Goal: Task Accomplishment & Management: Use online tool/utility

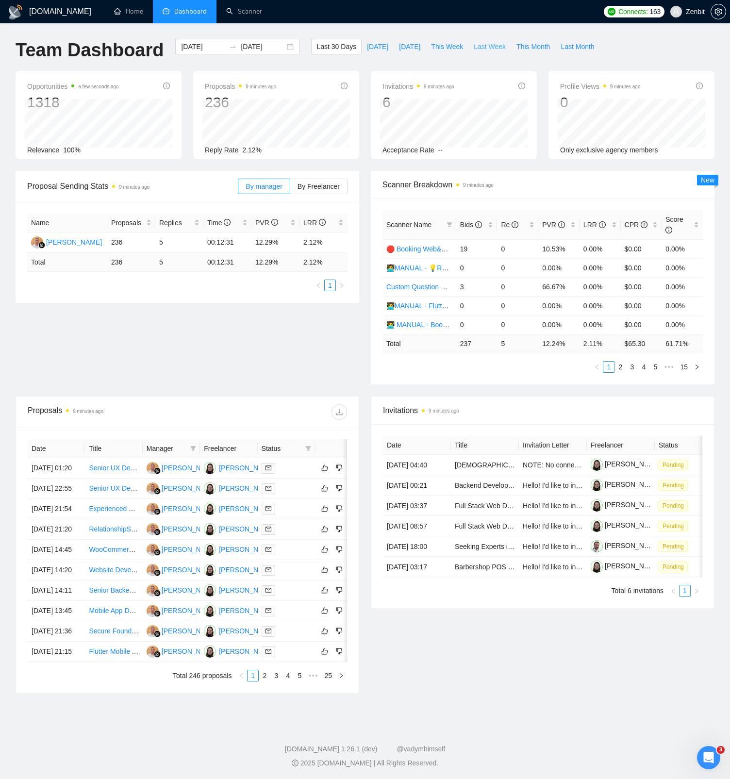
click at [492, 46] on span "Last Week" at bounding box center [490, 46] width 32 height 11
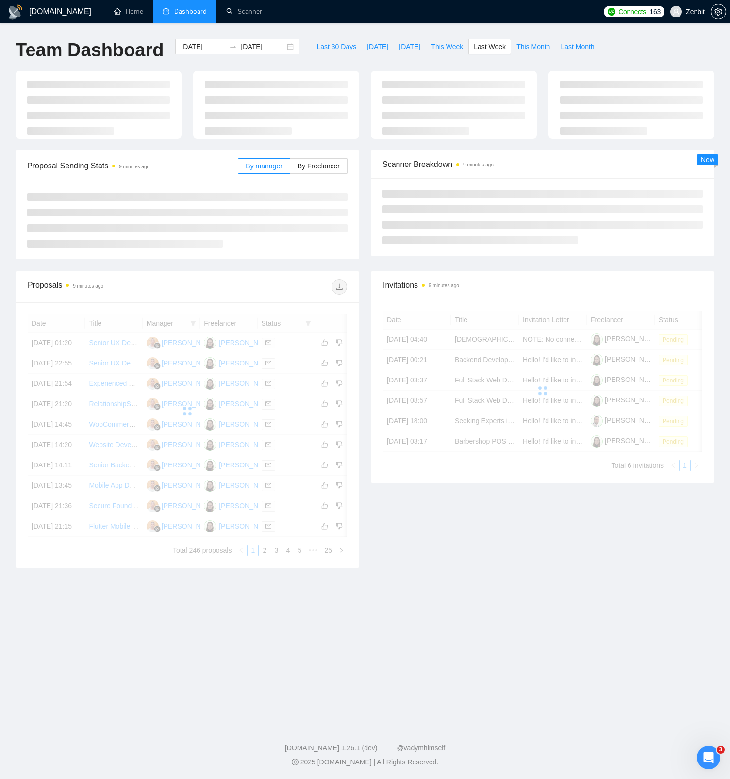
type input "[DATE]"
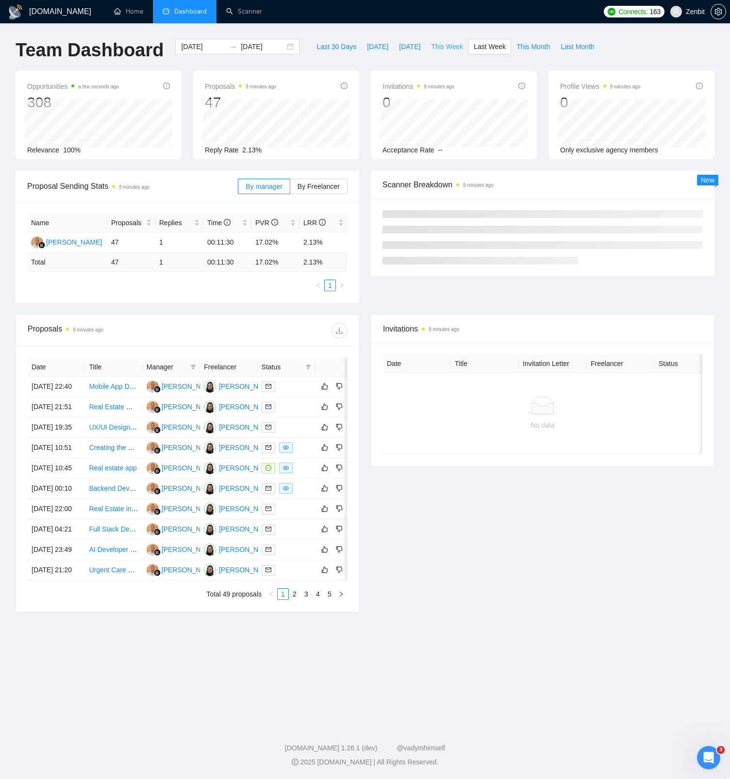
click at [455, 48] on span "This Week" at bounding box center [447, 46] width 32 height 11
type input "2025-09-22"
type input "2025-09-28"
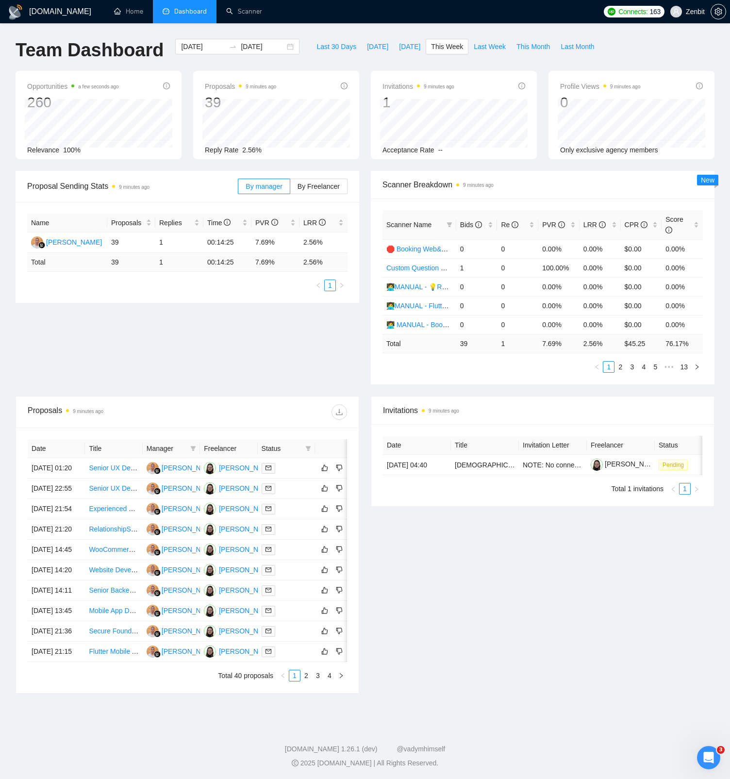
click at [291, 354] on div "Proposal Sending Stats 9 minutes ago By manager By Freelancer Name Proposals Re…" at bounding box center [365, 283] width 710 height 225
click at [519, 526] on div "Invitations 9 minutes ago Date Title Invitation Letter Freelancer Status 22 Sep…" at bounding box center [542, 544] width 355 height 297
click at [127, 350] on div "Proposal Sending Stats 9 minutes ago By manager By Freelancer Name Proposals Re…" at bounding box center [365, 283] width 710 height 225
click at [198, 45] on input "2025-09-22" at bounding box center [203, 46] width 44 height 11
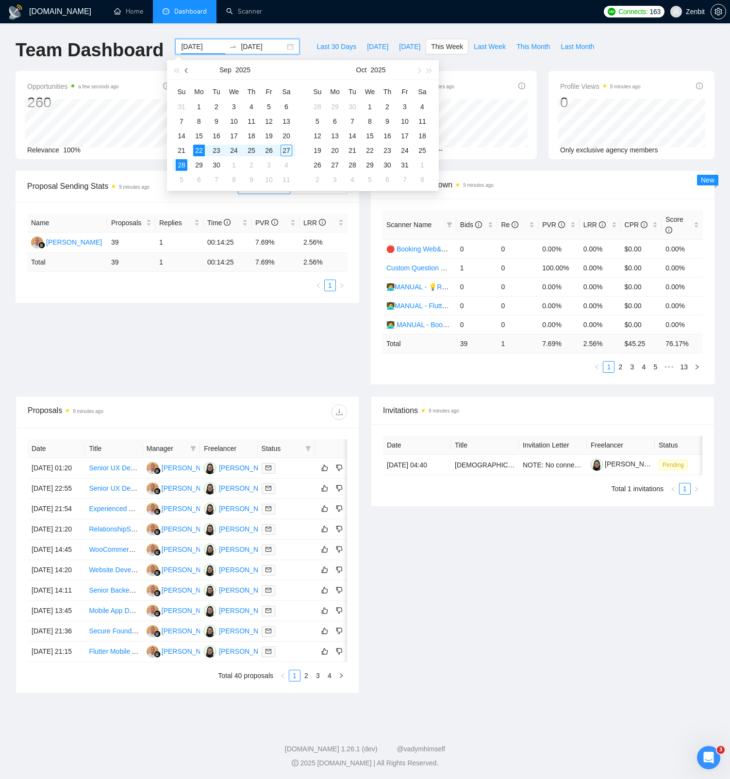
click at [188, 70] on span "button" at bounding box center [187, 70] width 5 height 5
type input "2025-06-01"
drag, startPoint x: 180, startPoint y: 103, endPoint x: 205, endPoint y: 146, distance: 49.2
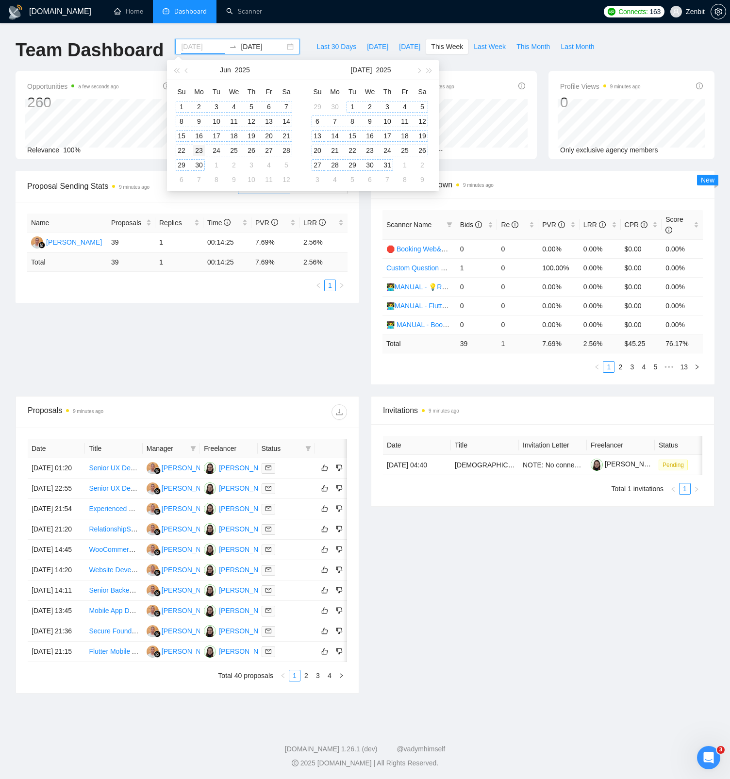
click at [180, 103] on div "1" at bounding box center [182, 107] width 12 height 12
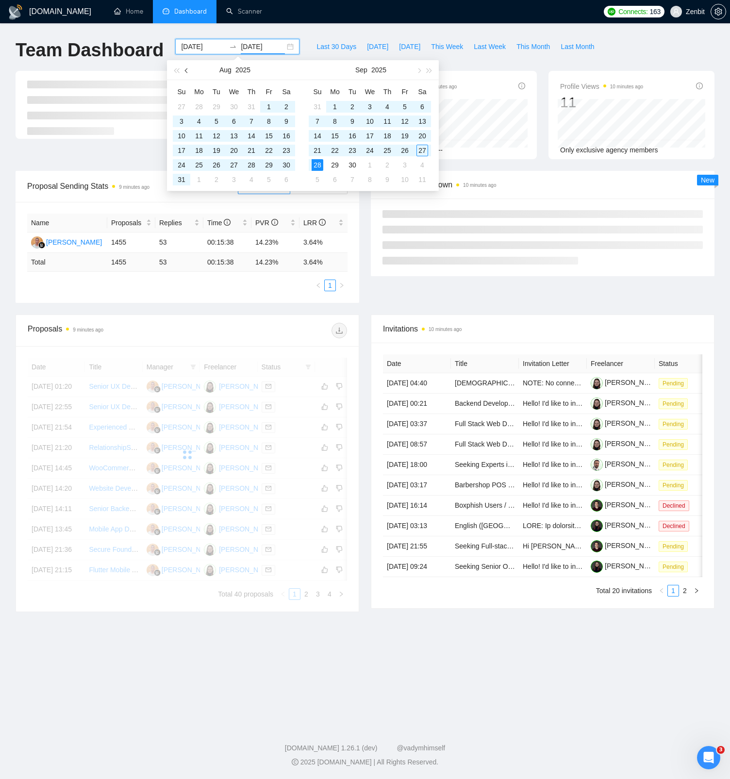
click at [185, 70] on span "button" at bounding box center [187, 70] width 5 height 5
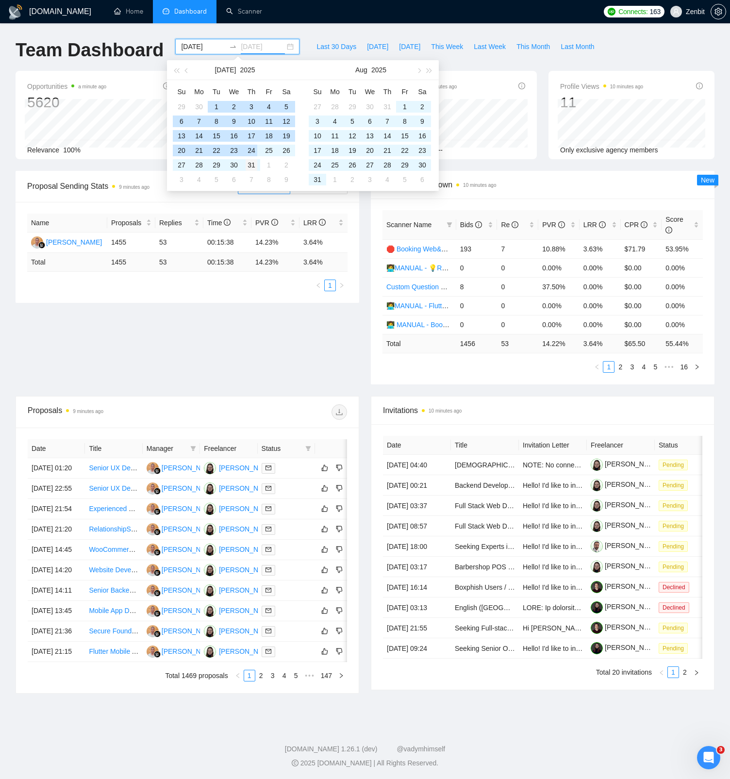
type input "2025-07-31"
click at [253, 166] on div "31" at bounding box center [252, 165] width 12 height 12
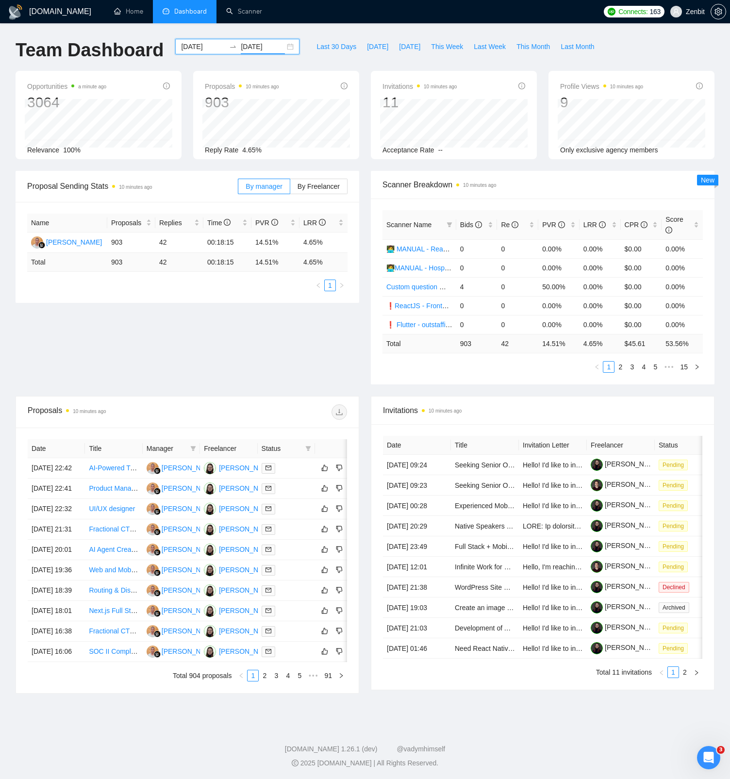
click at [190, 46] on input "2025-06-01" at bounding box center [203, 46] width 44 height 11
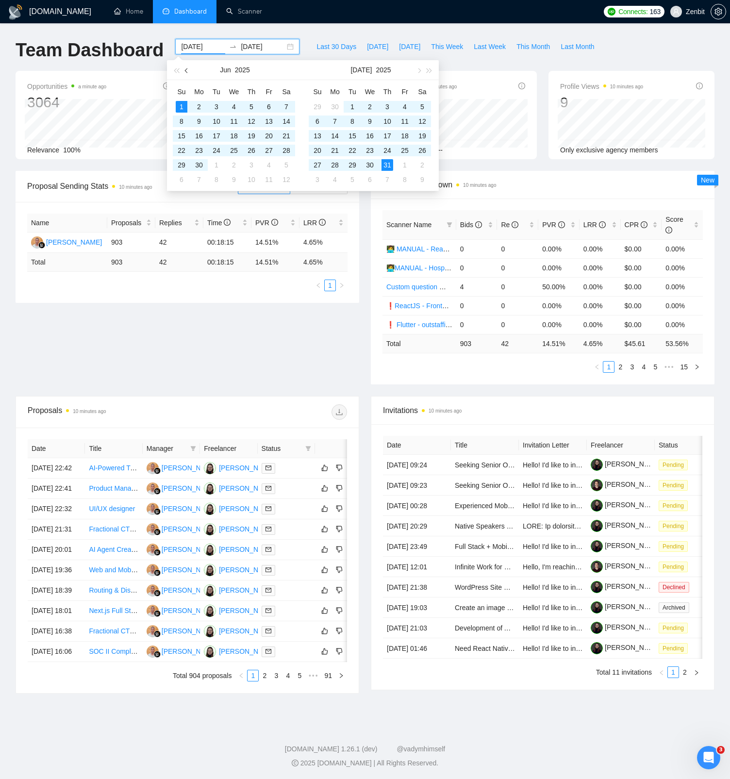
click at [187, 71] on span "button" at bounding box center [187, 70] width 5 height 5
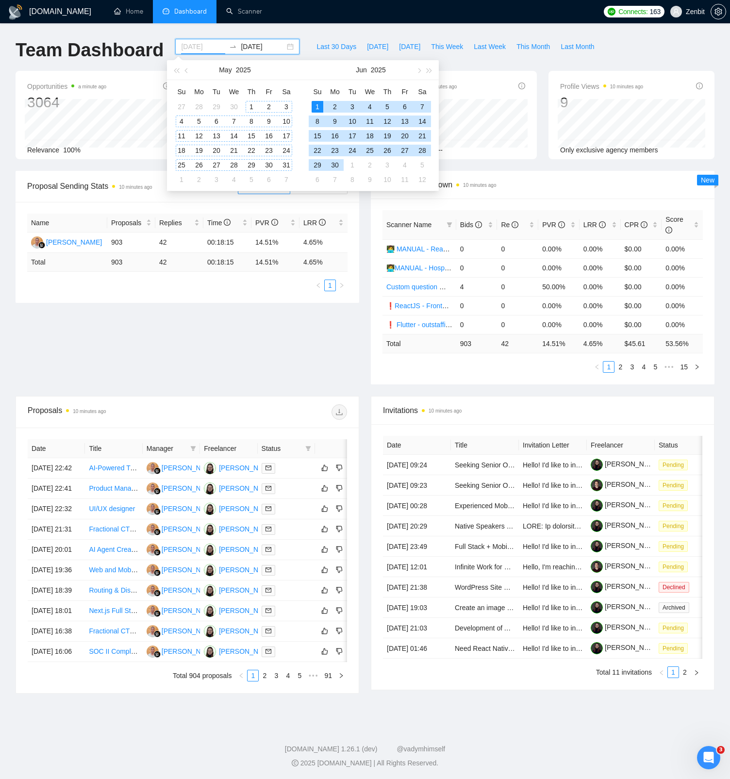
click at [248, 106] on div "1" at bounding box center [252, 107] width 12 height 12
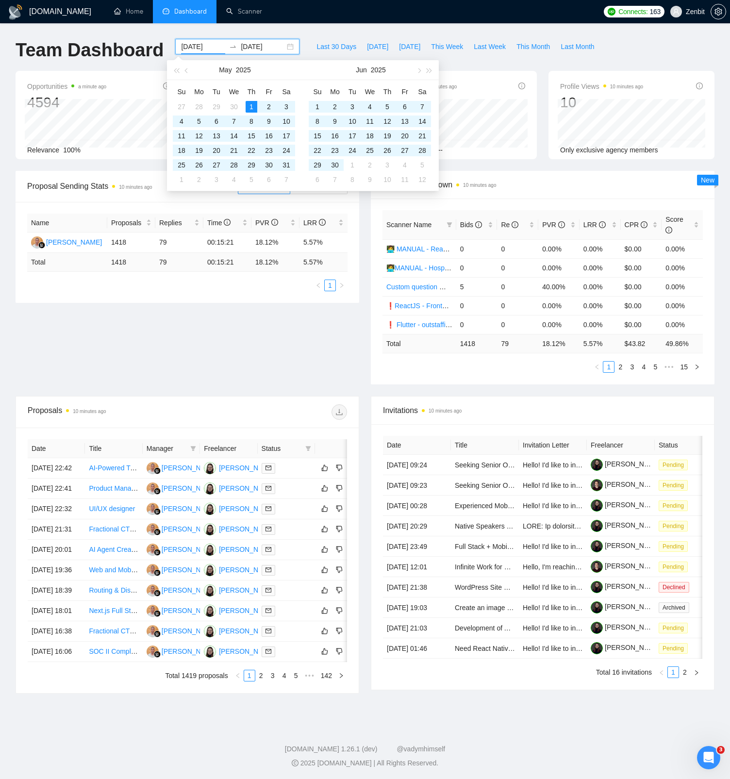
click at [191, 44] on input "2025-05-01" at bounding box center [203, 46] width 44 height 11
click at [186, 72] on span "button" at bounding box center [187, 70] width 5 height 5
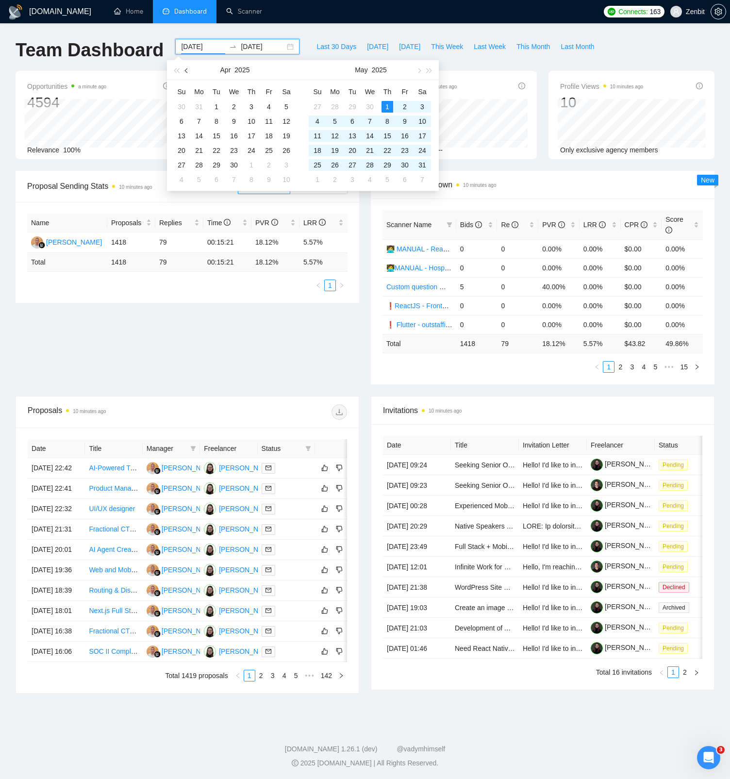
click at [186, 71] on span "button" at bounding box center [187, 70] width 5 height 5
type input "2025-01-01"
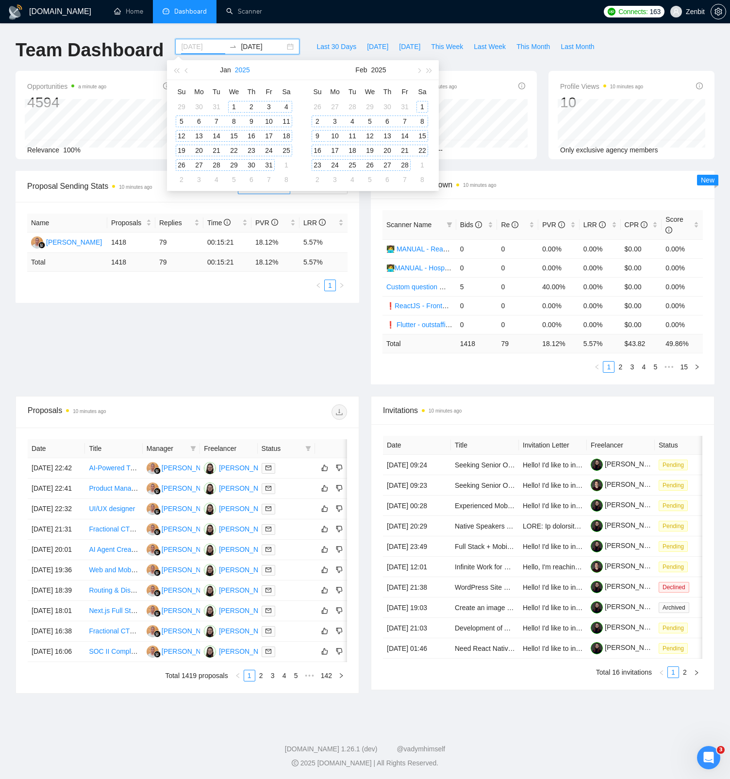
drag, startPoint x: 232, startPoint y: 105, endPoint x: 249, endPoint y: 71, distance: 38.2
click at [232, 105] on div "1" at bounding box center [234, 107] width 12 height 12
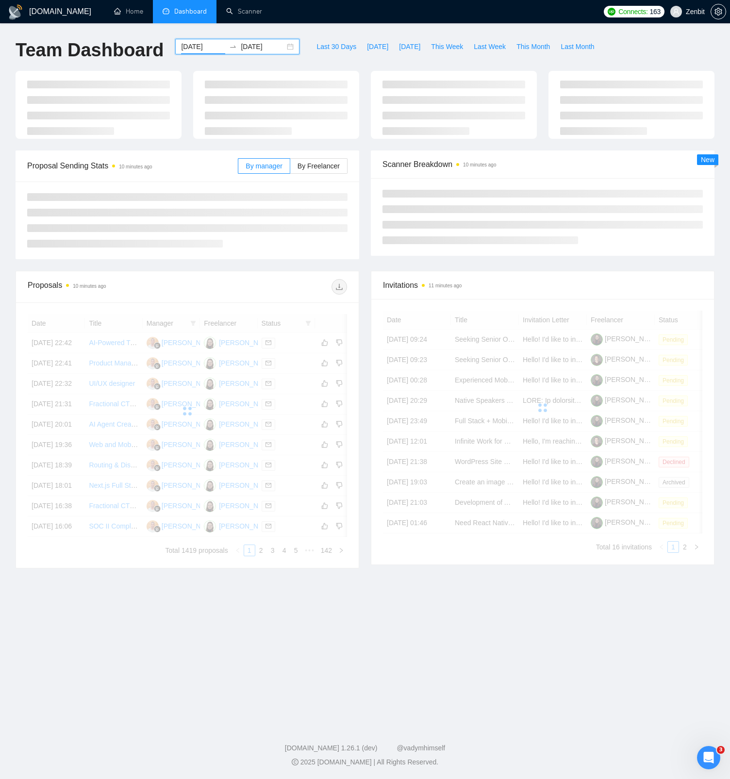
click at [261, 44] on input "2025-07-31" at bounding box center [263, 46] width 44 height 11
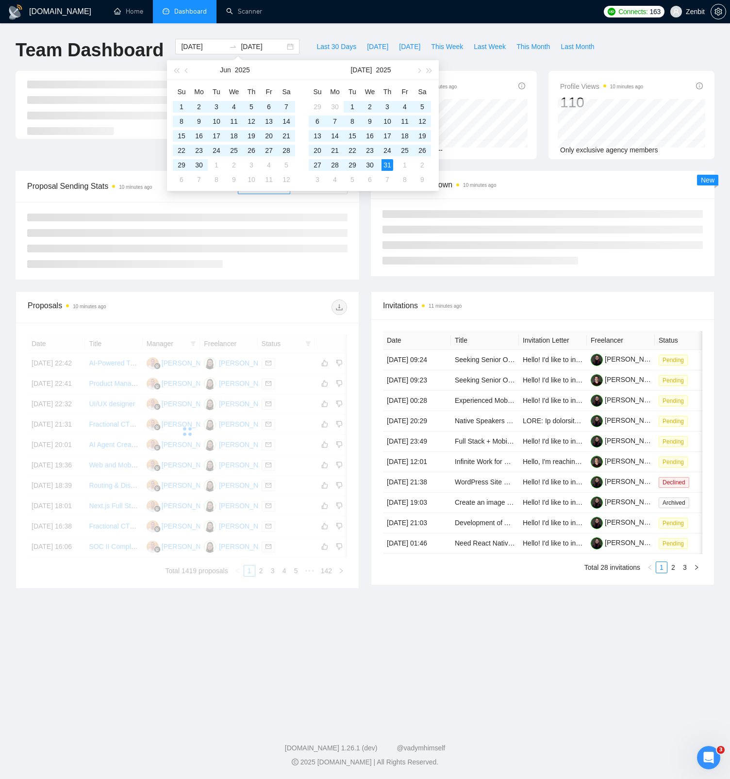
click at [310, 32] on div "GigRadar.io Home Dashboard Scanner Connects: 163 Zenbit Team Dashboard 2025-01-…" at bounding box center [365, 389] width 730 height 779
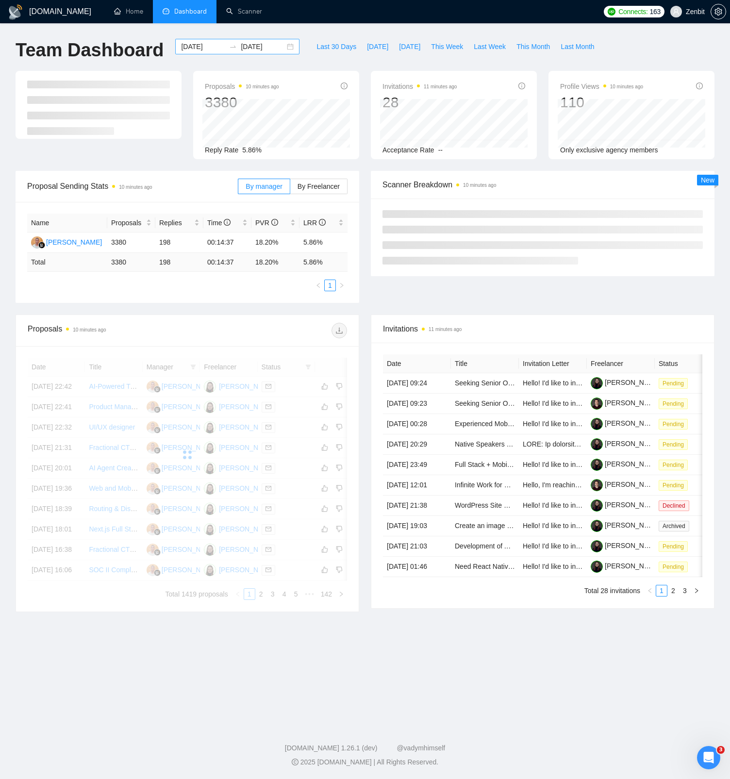
click at [263, 45] on input "2025-07-31" at bounding box center [263, 46] width 44 height 11
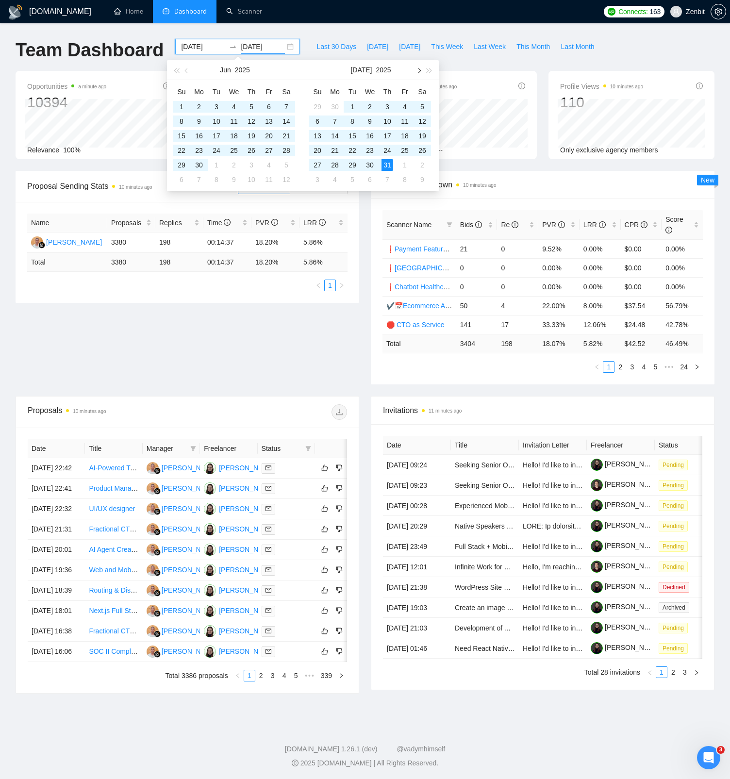
click at [419, 68] on span "button" at bounding box center [418, 70] width 5 height 5
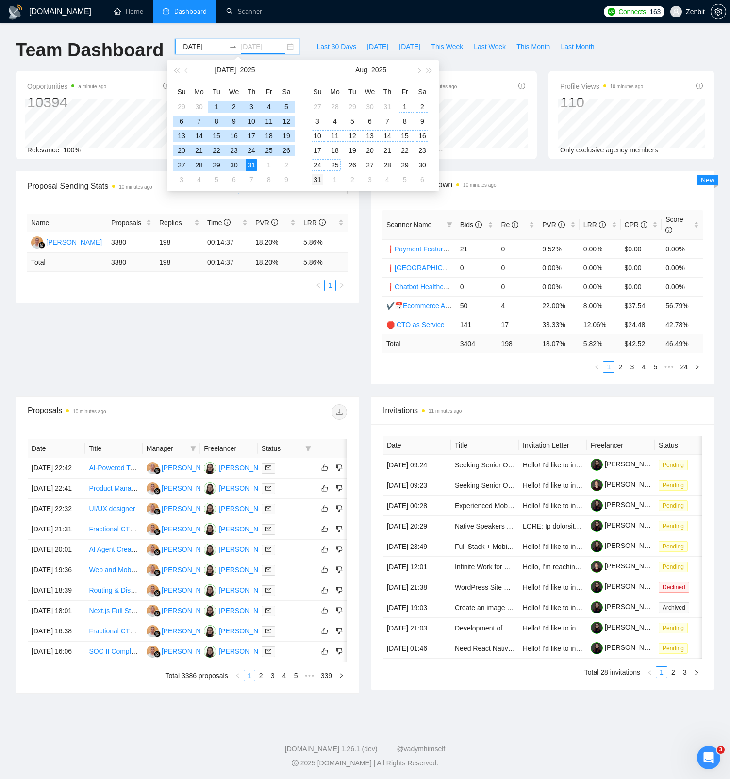
type input "2025-08-31"
drag, startPoint x: 316, startPoint y: 178, endPoint x: 376, endPoint y: 114, distance: 87.5
click at [316, 178] on div "31" at bounding box center [317, 180] width 12 height 12
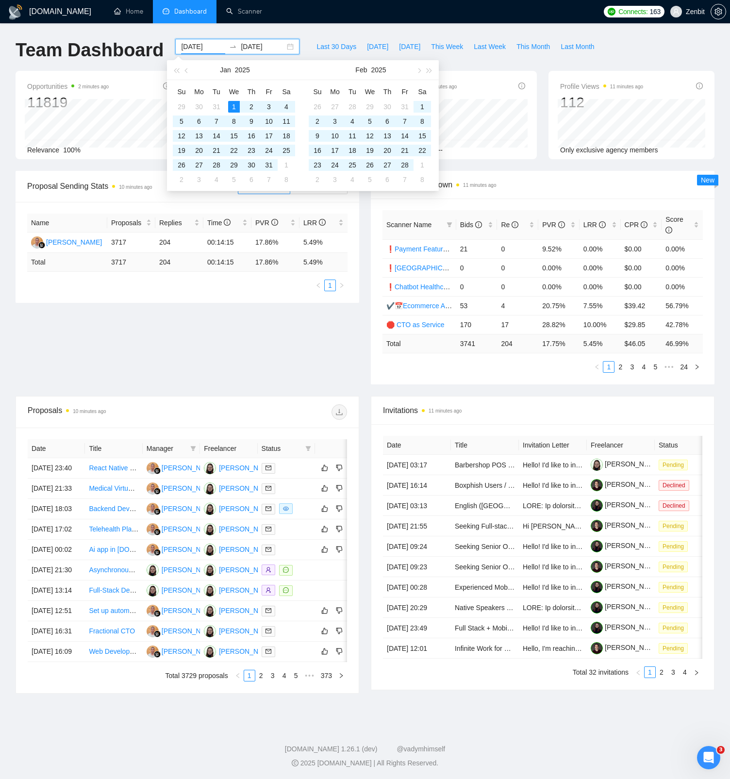
click at [307, 31] on div "GigRadar.io Home Dashboard Scanner Connects: 163 Zenbit Team Dashboard 2025-01-…" at bounding box center [365, 390] width 730 height 780
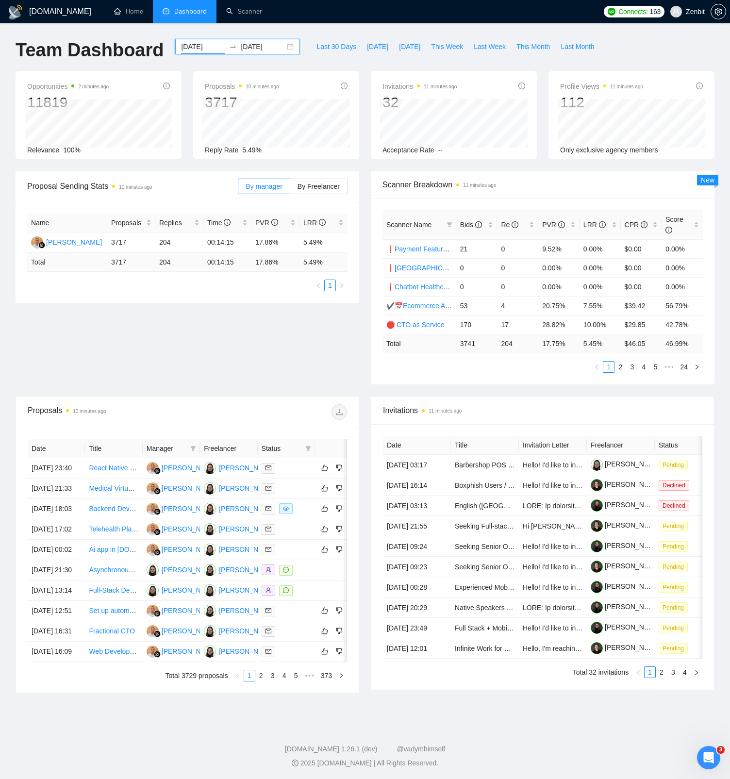
click at [207, 45] on input "2025-01-01" at bounding box center [203, 46] width 44 height 11
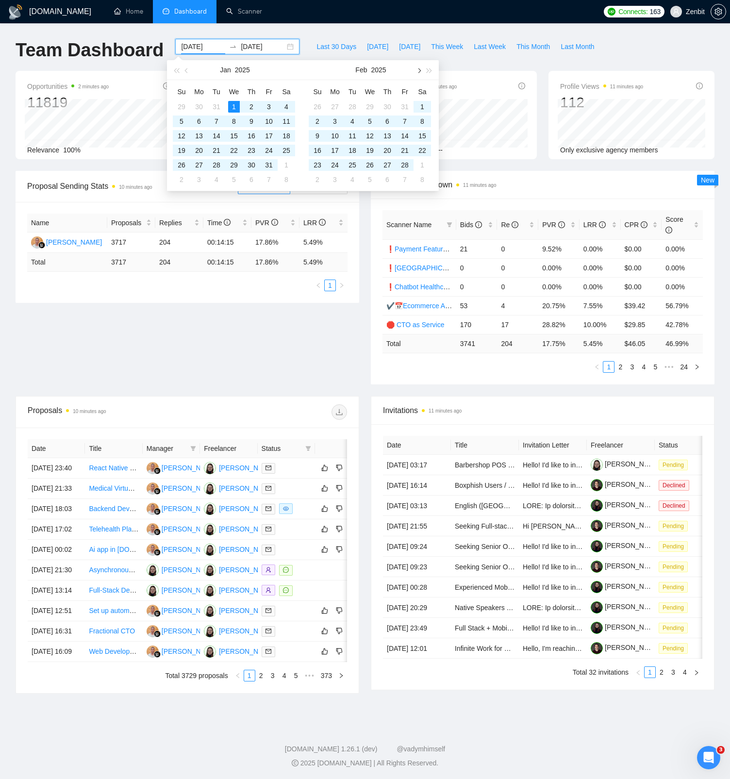
click at [420, 71] on button "button" at bounding box center [418, 69] width 11 height 19
type input "2025-03-01"
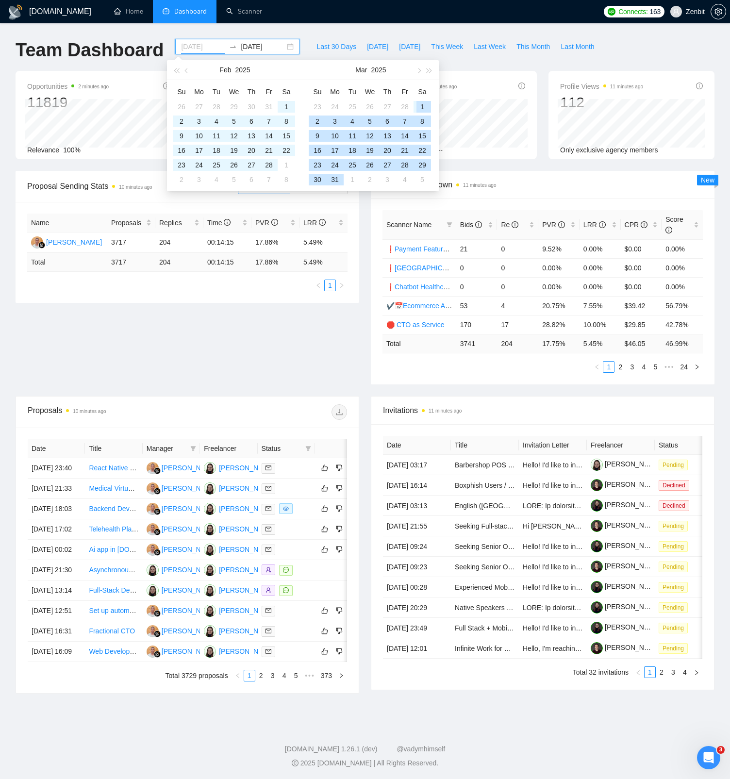
click at [416, 105] on div "1" at bounding box center [422, 107] width 12 height 12
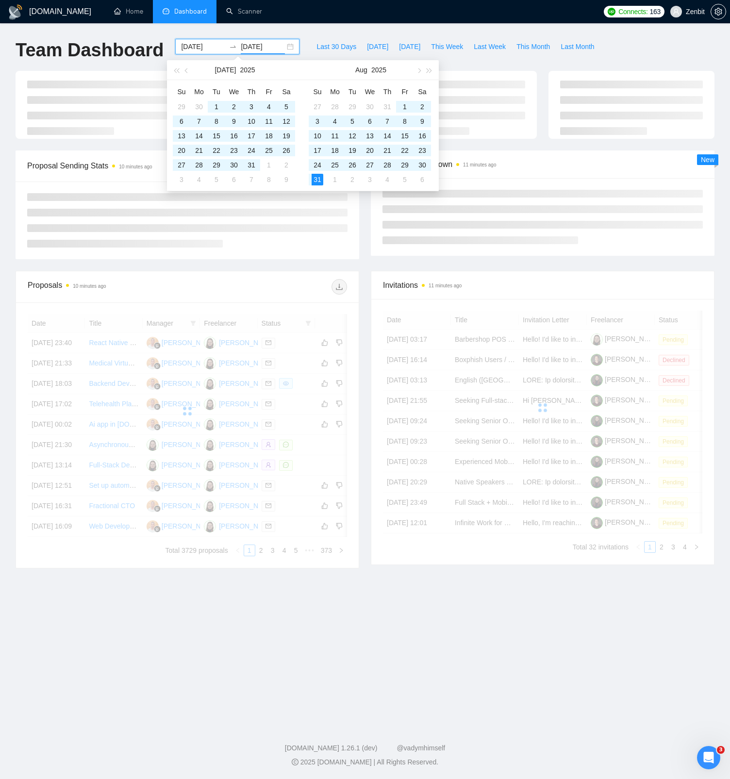
click at [262, 51] on input "2025-08-31" at bounding box center [263, 46] width 44 height 11
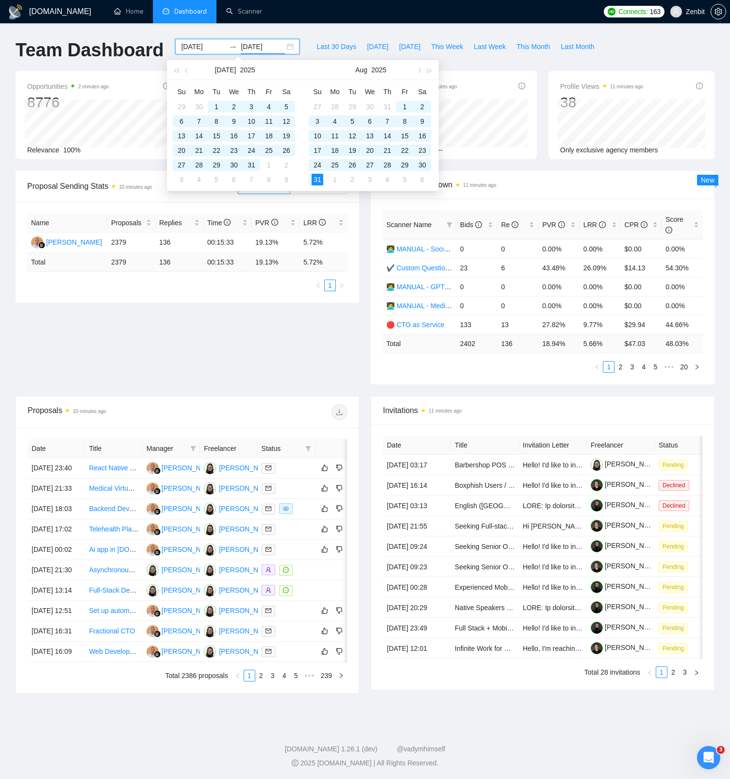
click at [318, 37] on div "GigRadar.io Home Dashboard Scanner Connects: 163 Zenbit Team Dashboard 2025-03-…" at bounding box center [365, 390] width 730 height 780
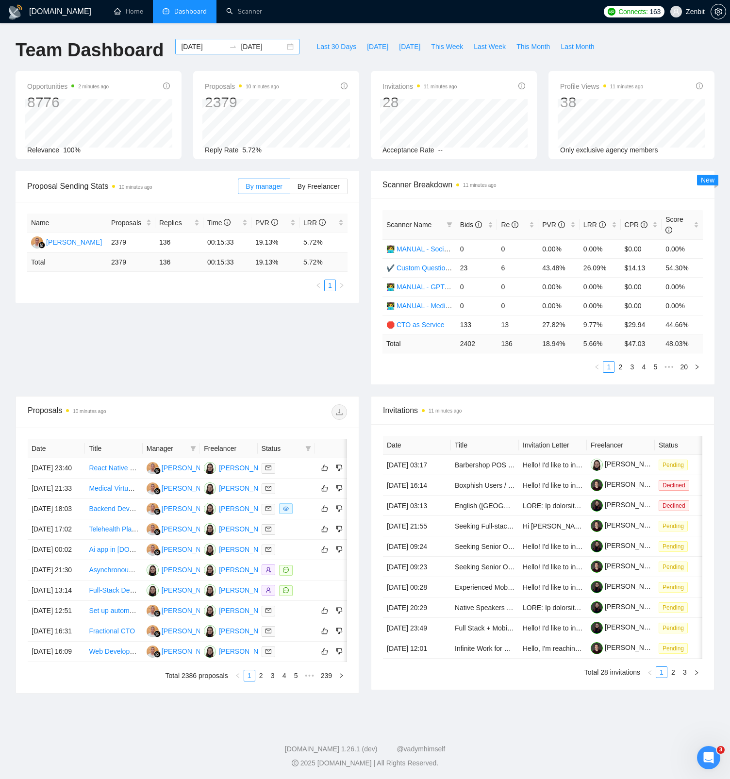
click at [262, 45] on input "2025-08-31" at bounding box center [263, 46] width 44 height 11
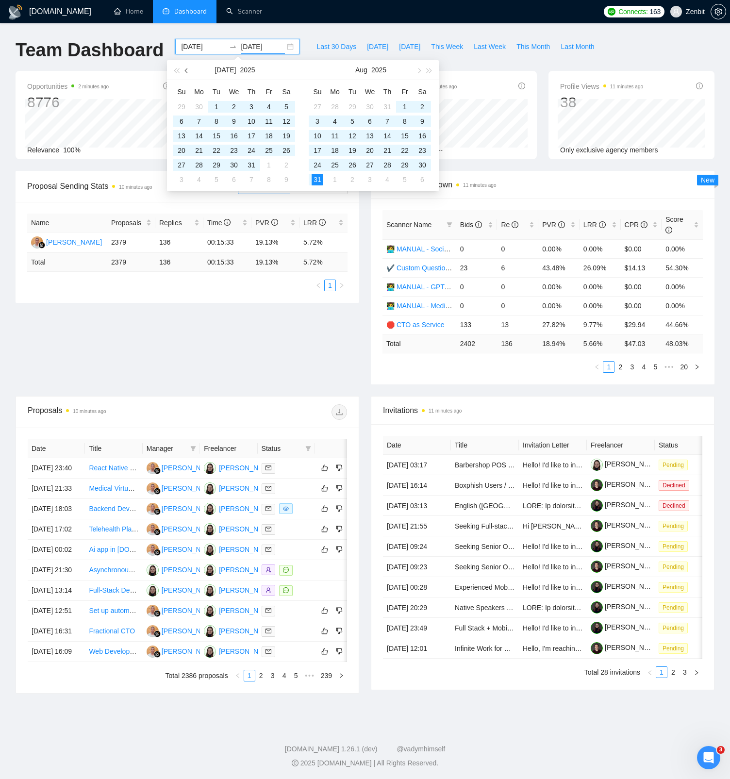
click at [188, 73] on button "button" at bounding box center [186, 69] width 11 height 19
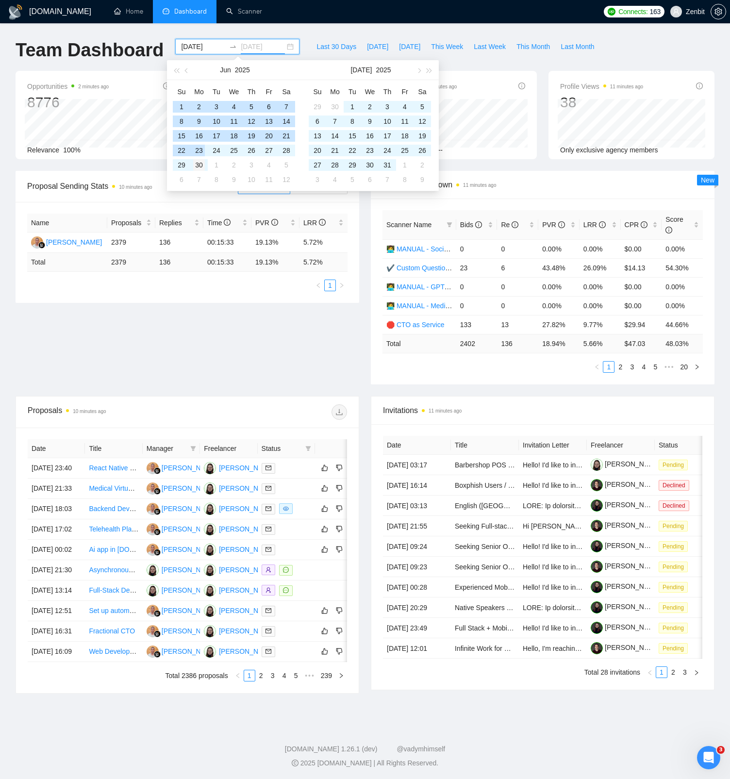
type input "2025-06-30"
drag, startPoint x: 203, startPoint y: 163, endPoint x: 216, endPoint y: 149, distance: 18.5
click at [203, 162] on div "30" at bounding box center [199, 165] width 12 height 12
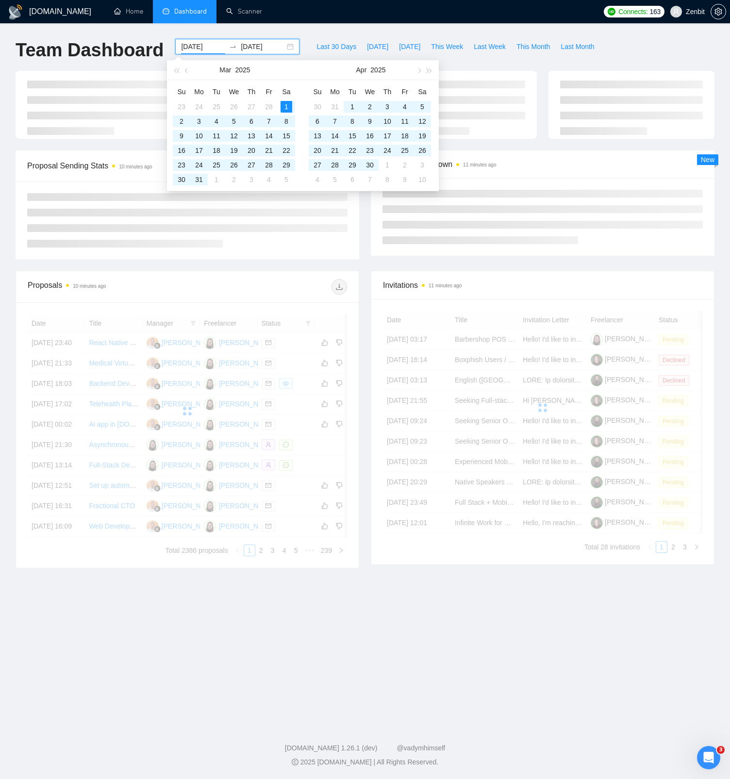
type input "2025-03-01"
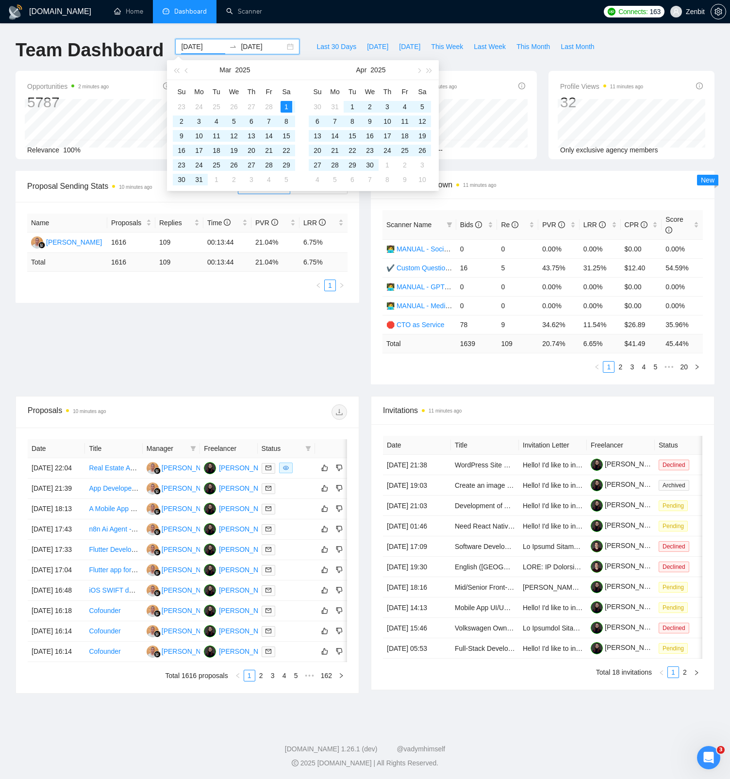
click at [250, 41] on input "2025-06-30" at bounding box center [263, 46] width 44 height 11
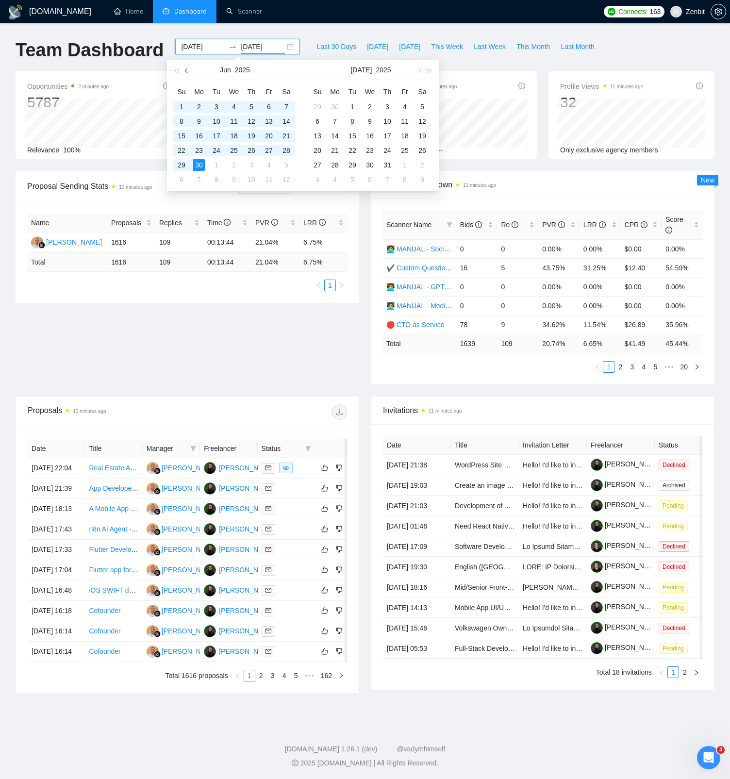
click at [188, 68] on button "button" at bounding box center [186, 69] width 11 height 19
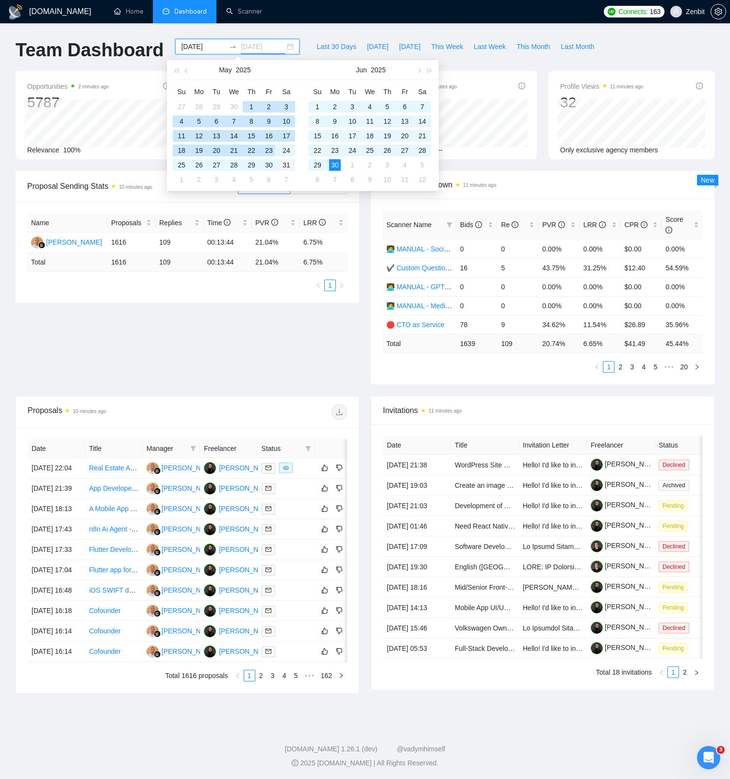
type input "2025-05-31"
click at [285, 165] on div "31" at bounding box center [286, 165] width 12 height 12
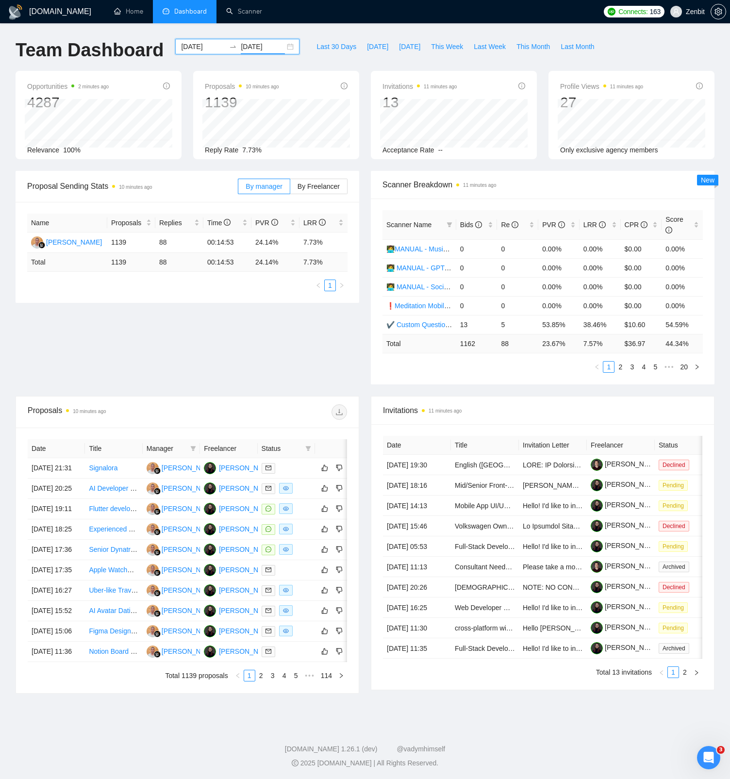
click at [418, 221] on span "Scanner Name" at bounding box center [408, 225] width 45 height 8
click at [465, 221] on span "Bids" at bounding box center [471, 225] width 22 height 8
click at [467, 221] on span "Bids" at bounding box center [471, 225] width 22 height 8
click at [501, 220] on div "Re" at bounding box center [517, 224] width 33 height 11
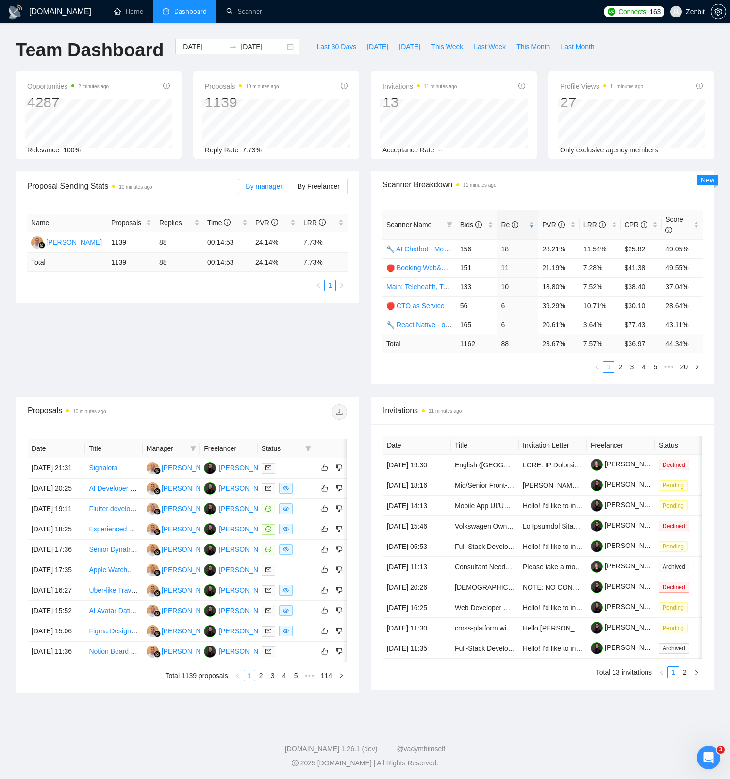
click at [542, 206] on div "Scanner Name Bids Re PVR LRR CPR Score 🔧 AI Chatbot - Mobile&WebApp 156 18 28.2…" at bounding box center [543, 291] width 344 height 186
click at [583, 223] on span "LRR" at bounding box center [594, 225] width 22 height 8
click at [587, 222] on span "LRR" at bounding box center [594, 225] width 22 height 8
click at [271, 355] on div "Proposal Sending Stats 10 minutes ago By manager By Freelancer Name Proposals R…" at bounding box center [365, 283] width 710 height 225
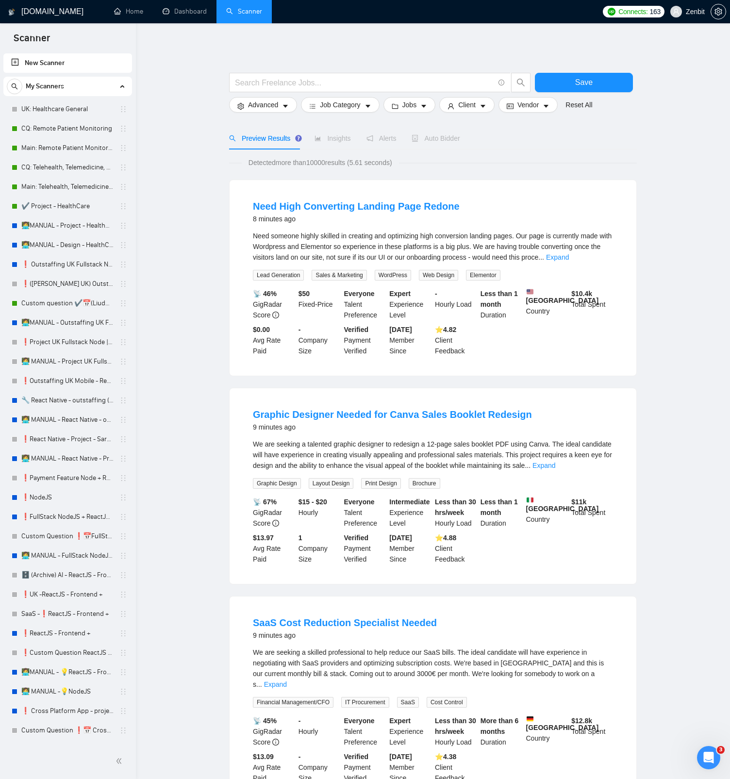
click at [198, 136] on main "Save Advanced Job Category Jobs Client Vendor Reset All Preview Results Insight…" at bounding box center [432, 647] width 563 height 1217
click at [91, 62] on link "New Scanner" at bounding box center [67, 62] width 113 height 19
click at [42, 64] on link "New Scanner" at bounding box center [67, 62] width 113 height 19
click at [236, 80] on input "text" at bounding box center [364, 83] width 259 height 12
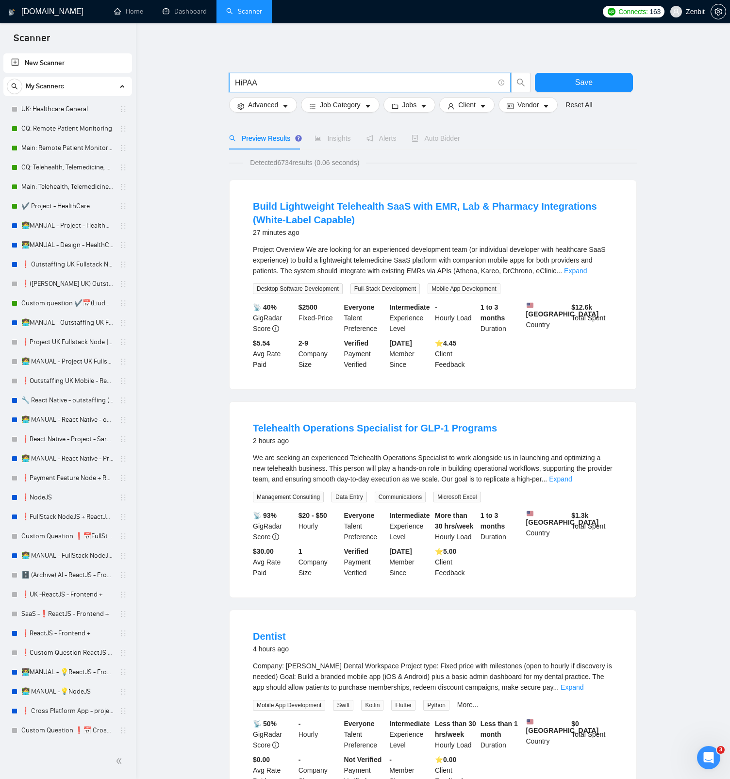
paste input "L7 FNIR"
click at [297, 62] on div "HL7 FNIR Save Advanced Job Category Jobs Client Vendor Reset All Preview Result…" at bounding box center [433, 661] width 408 height 1245
click at [250, 82] on input "HL7 FNIR" at bounding box center [364, 83] width 259 height 12
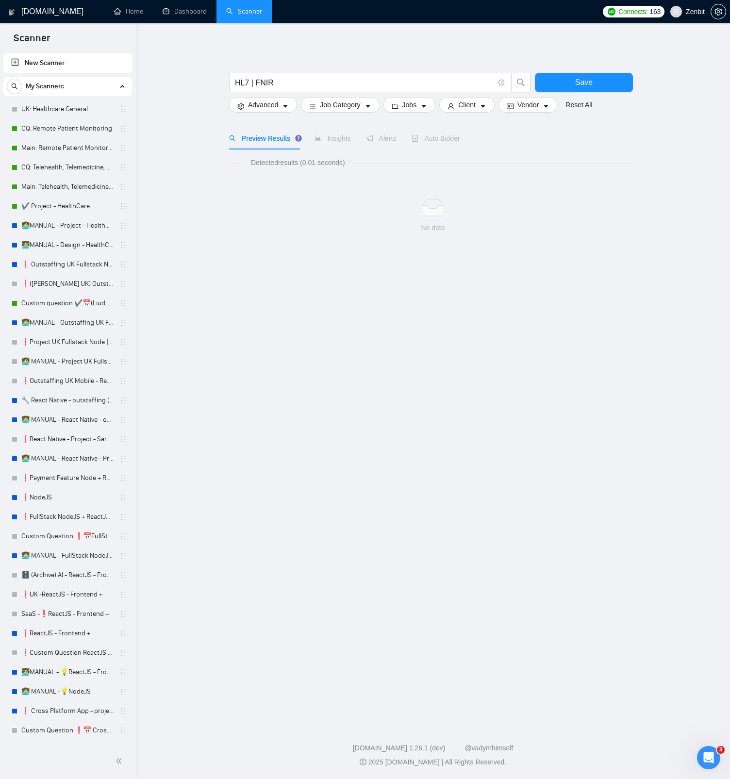
click at [275, 61] on div "HL7 | FNIR Save Advanced Job Category Jobs Client Vendor Reset All Preview Resu…" at bounding box center [433, 147] width 408 height 217
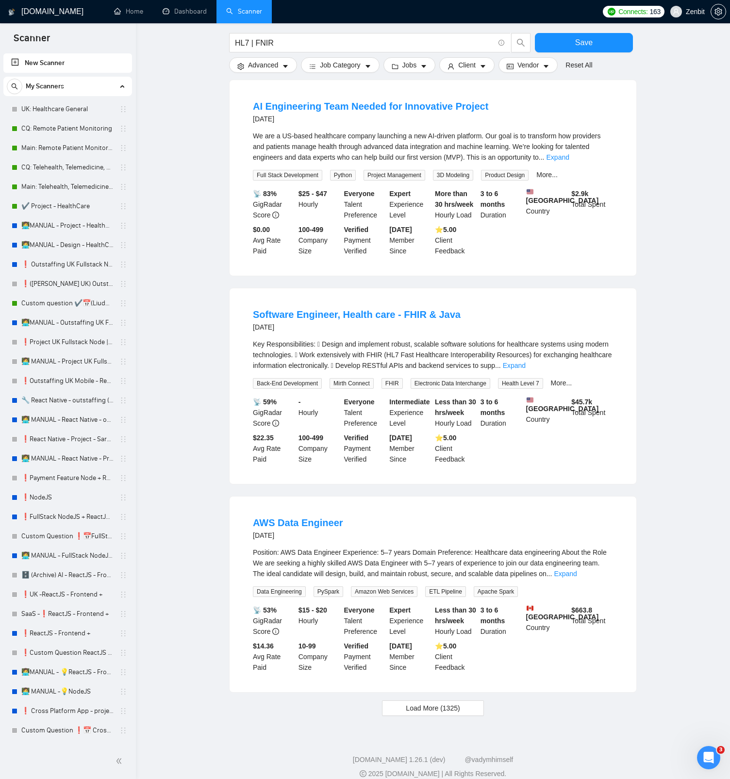
scroll to position [564, 0]
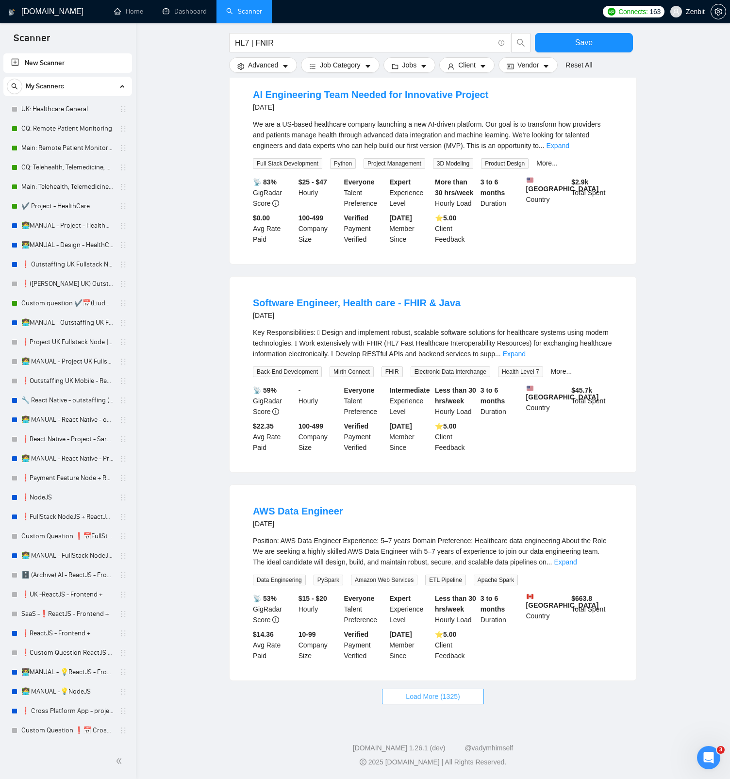
click at [445, 702] on span "Load More (1325)" at bounding box center [433, 696] width 54 height 11
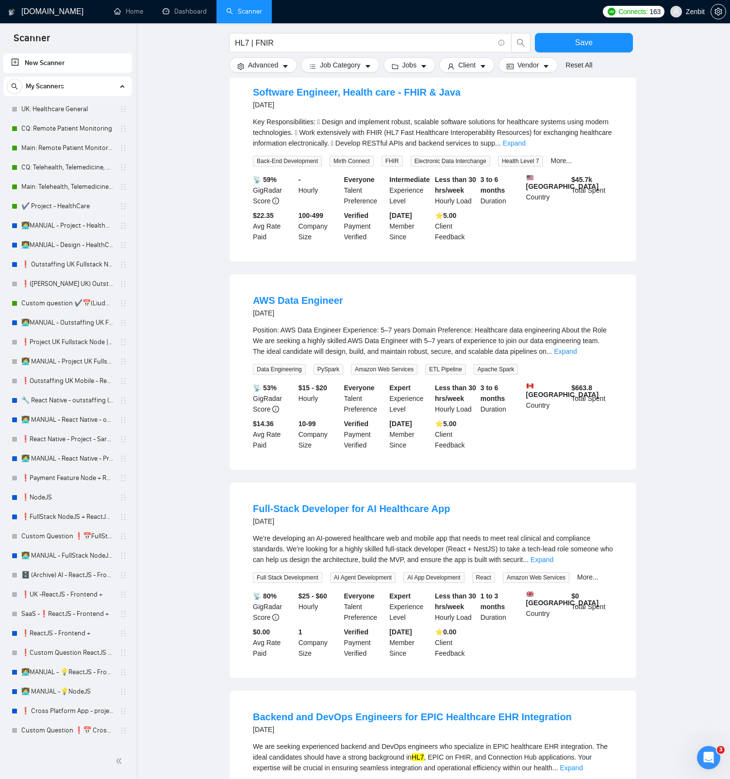
scroll to position [874, 0]
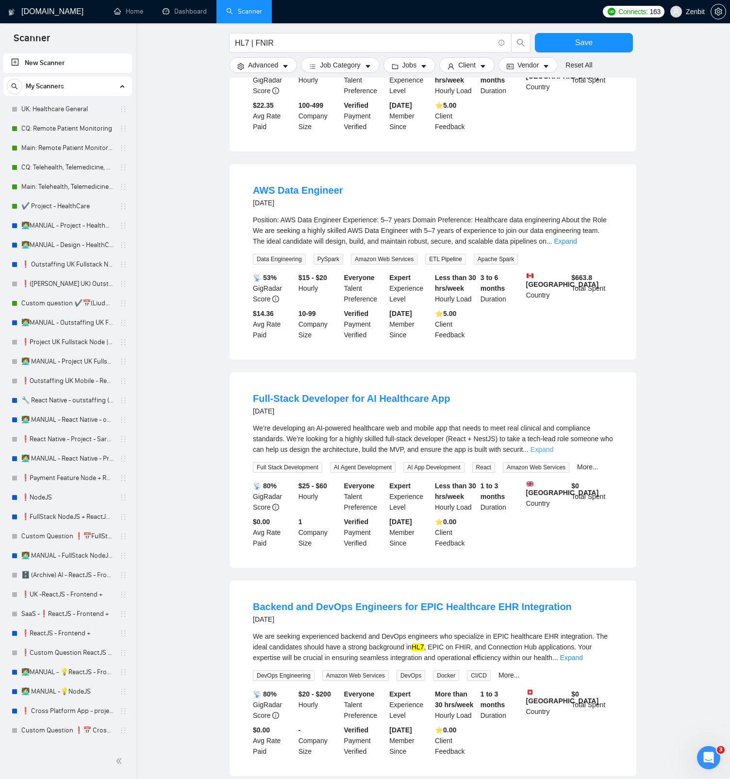
click at [553, 453] on link "Expand" at bounding box center [541, 449] width 23 height 8
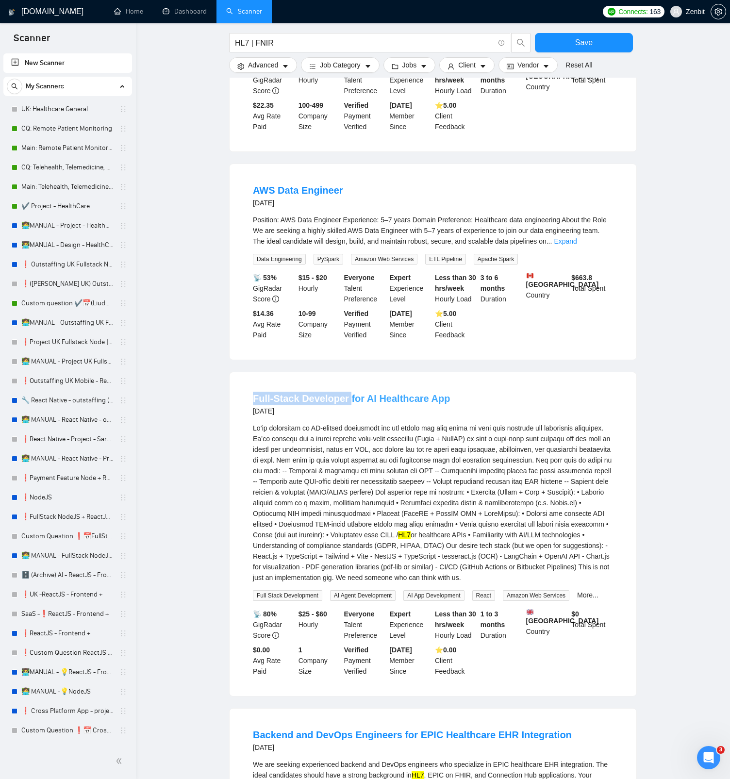
drag, startPoint x: 250, startPoint y: 420, endPoint x: 348, endPoint y: 418, distance: 98.0
click at [348, 418] on li "Full-Stack Developer for AI Healthcare App [DATE] HL7 or healthcare APIs • Fami…" at bounding box center [432, 534] width 383 height 300
copy link "Full-Stack Developer"
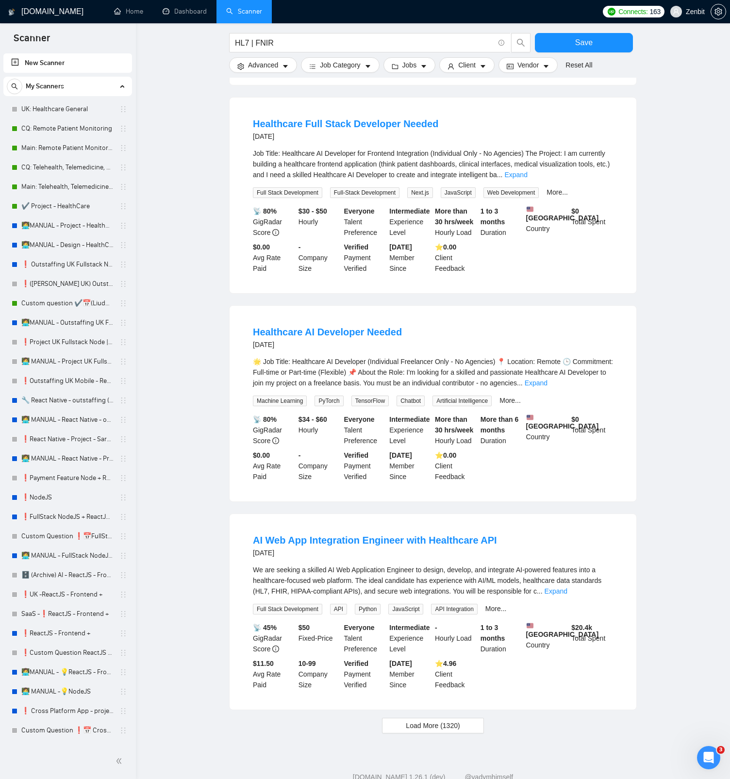
scroll to position [1778, 0]
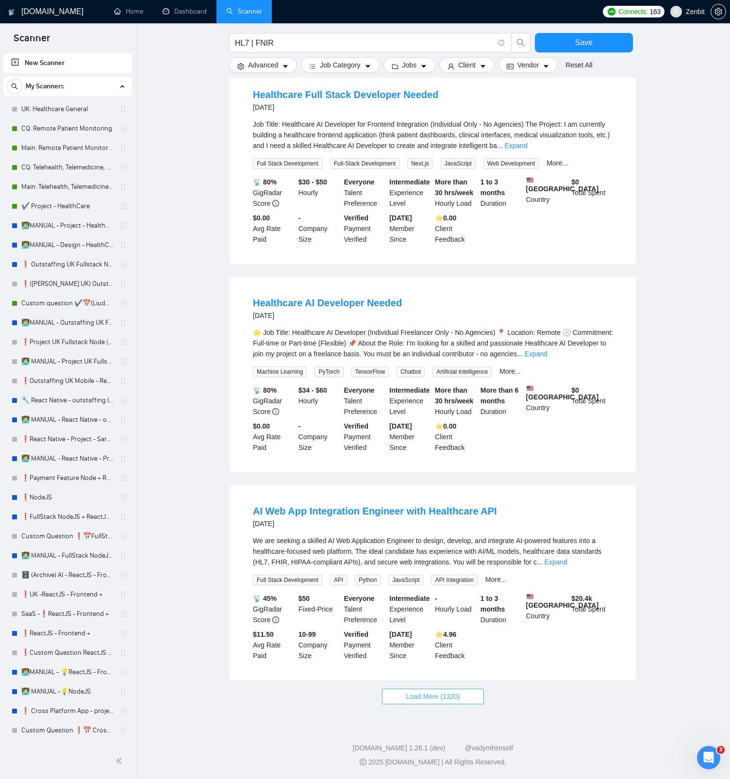
click at [455, 697] on span "Load More (1320)" at bounding box center [433, 696] width 54 height 11
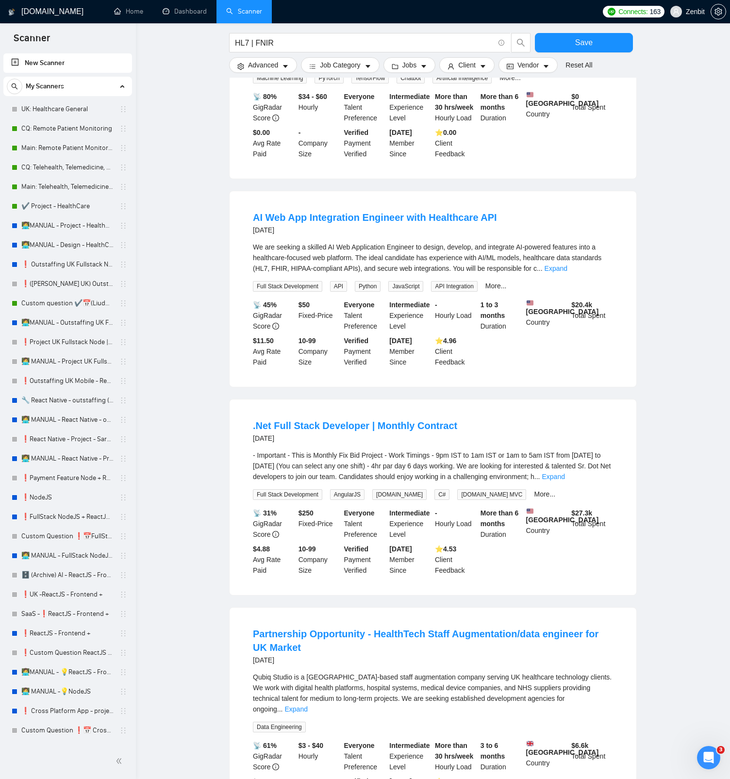
scroll to position [2127, 0]
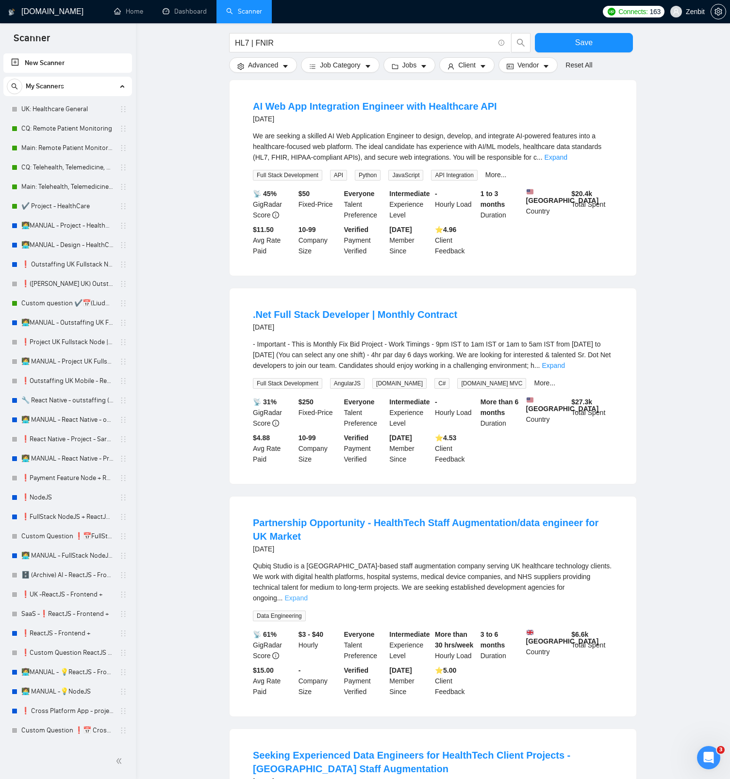
click at [308, 602] on link "Expand" at bounding box center [296, 598] width 23 height 8
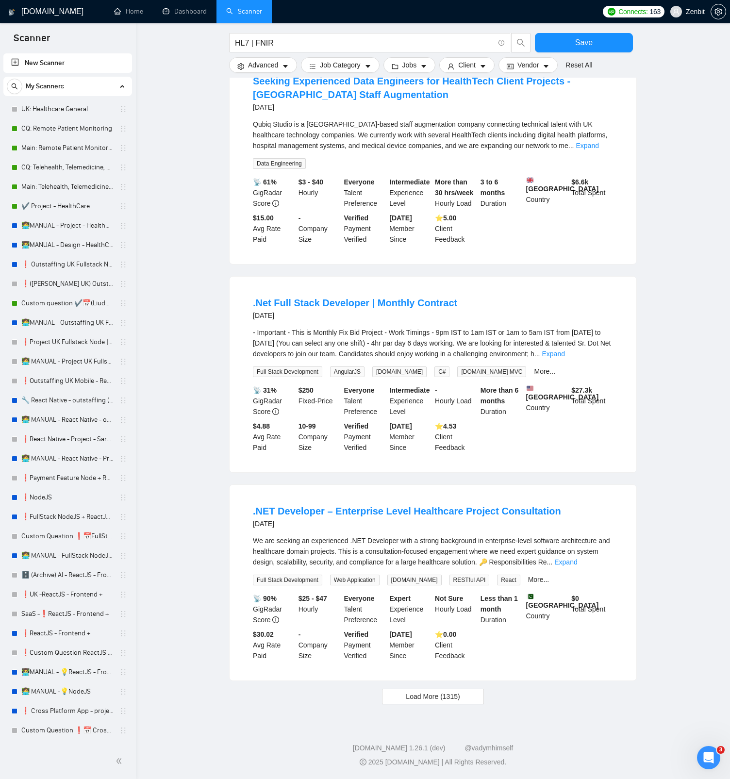
scroll to position [3128, 0]
click at [459, 697] on span "Load More (1315)" at bounding box center [433, 696] width 54 height 11
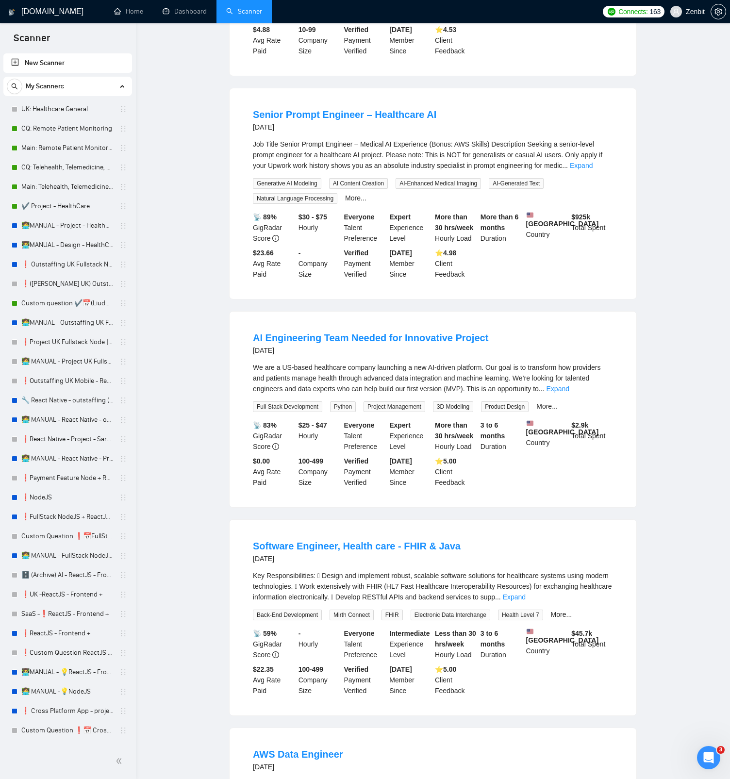
scroll to position [0, 0]
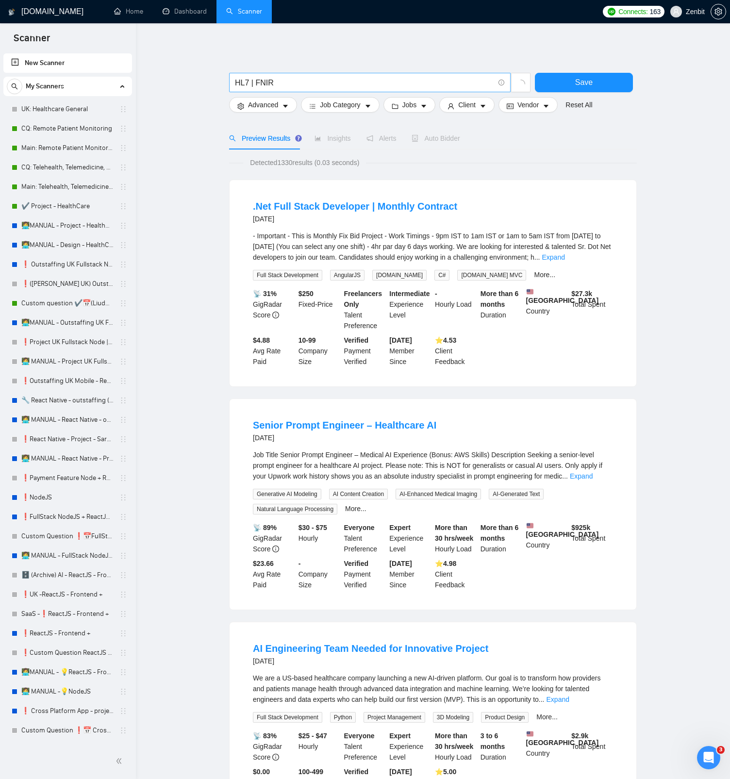
click at [290, 80] on input "HL7 | FNIR" at bounding box center [364, 83] width 259 height 12
paste input "Full-Stack Developer"
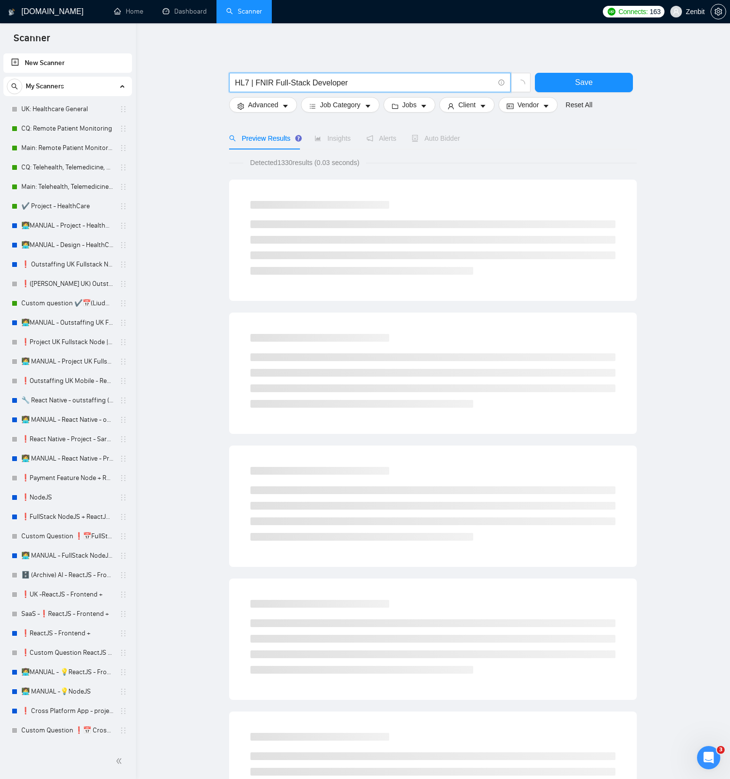
drag, startPoint x: 273, startPoint y: 82, endPoint x: 208, endPoint y: 84, distance: 65.5
type input "Full-Stack Developer"
click at [474, 107] on span "Client" at bounding box center [466, 104] width 17 height 11
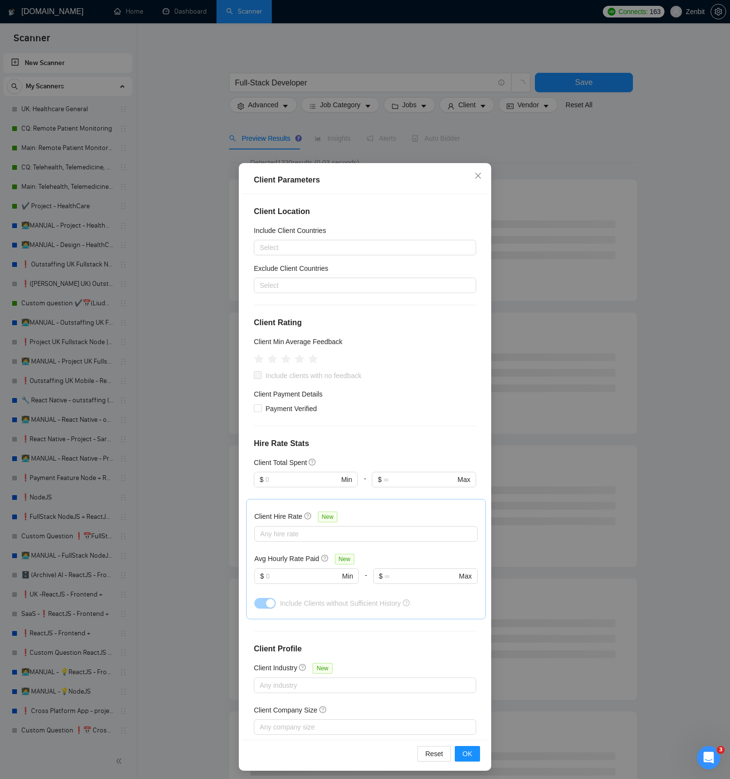
scroll to position [59, 0]
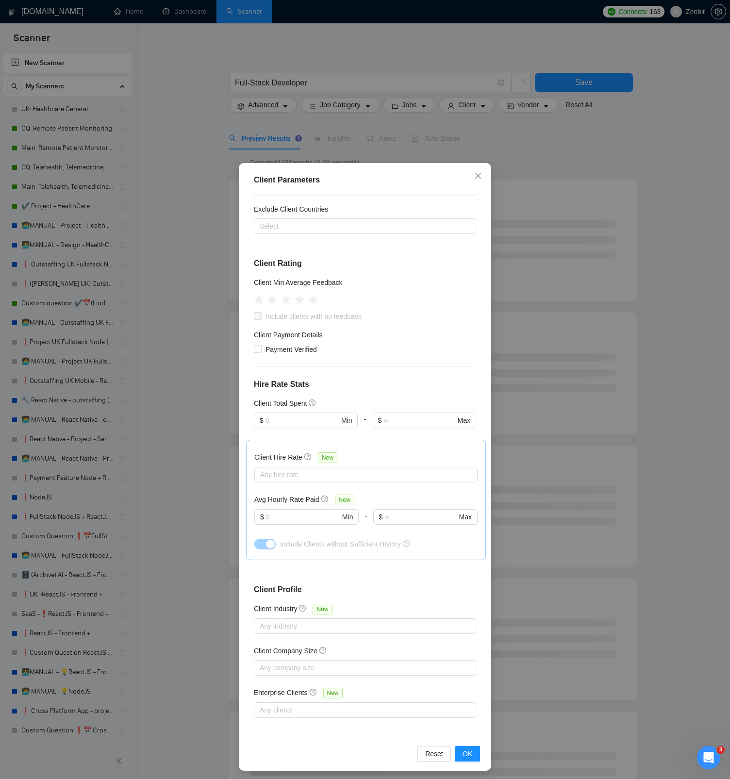
click at [555, 412] on div "Client Parameters Client Location Include Client Countries Select Exclude Clien…" at bounding box center [365, 389] width 730 height 779
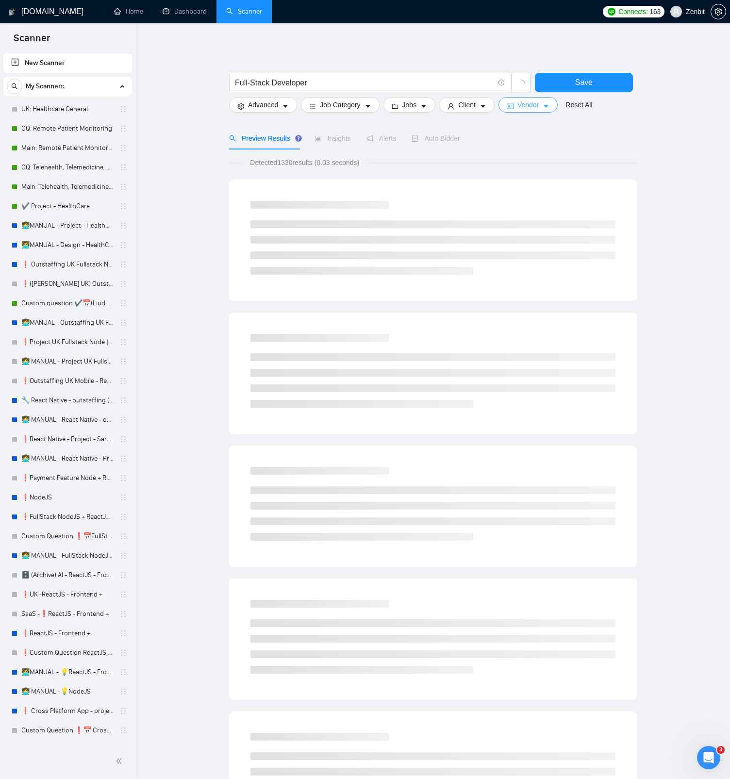
click at [538, 100] on span "Vendor" at bounding box center [527, 104] width 21 height 11
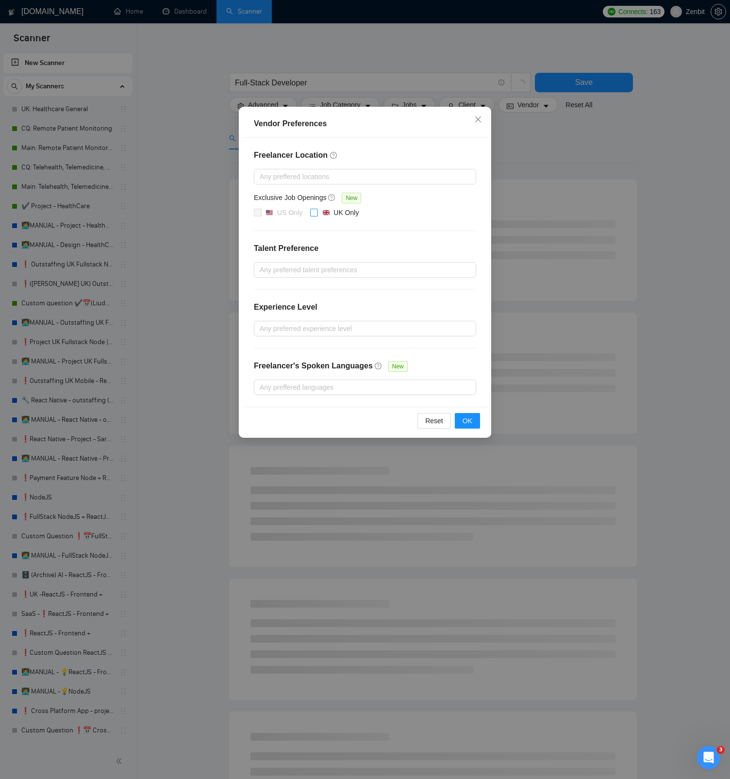
click at [314, 213] on input "UK Only" at bounding box center [313, 212] width 7 height 7
checkbox input "true"
click at [465, 424] on span "OK" at bounding box center [467, 420] width 10 height 11
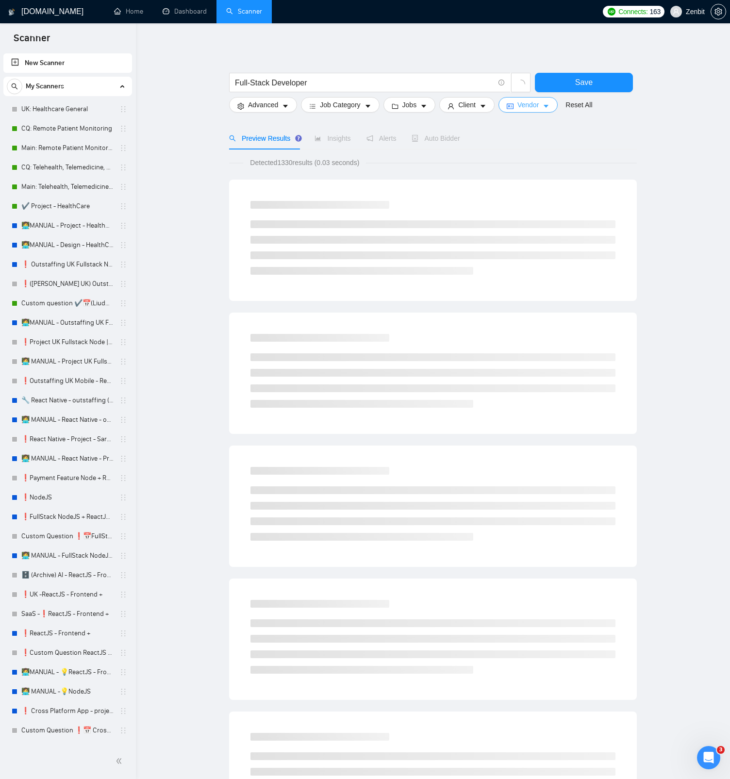
click at [536, 108] on span "Vendor" at bounding box center [527, 104] width 21 height 11
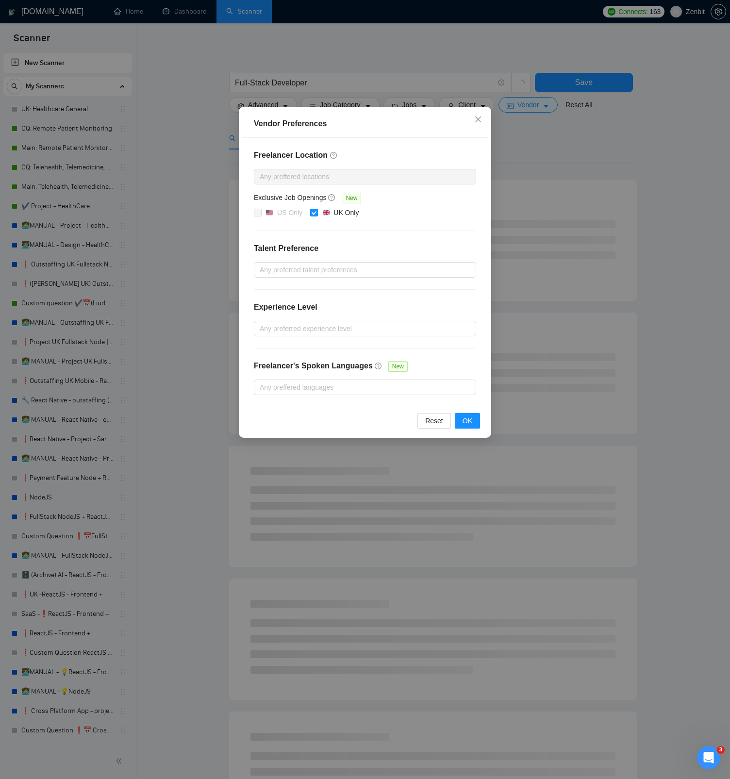
click at [559, 126] on div "Vendor Preferences Freelancer Location Any preffered locations Exclusive Job Op…" at bounding box center [365, 389] width 730 height 779
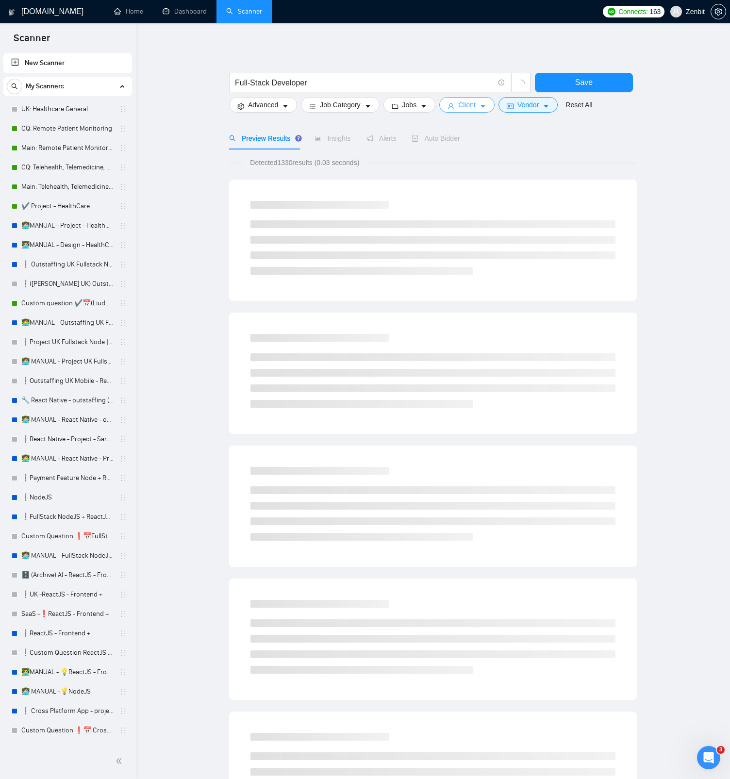
click at [482, 104] on button "Client" at bounding box center [466, 105] width 55 height 16
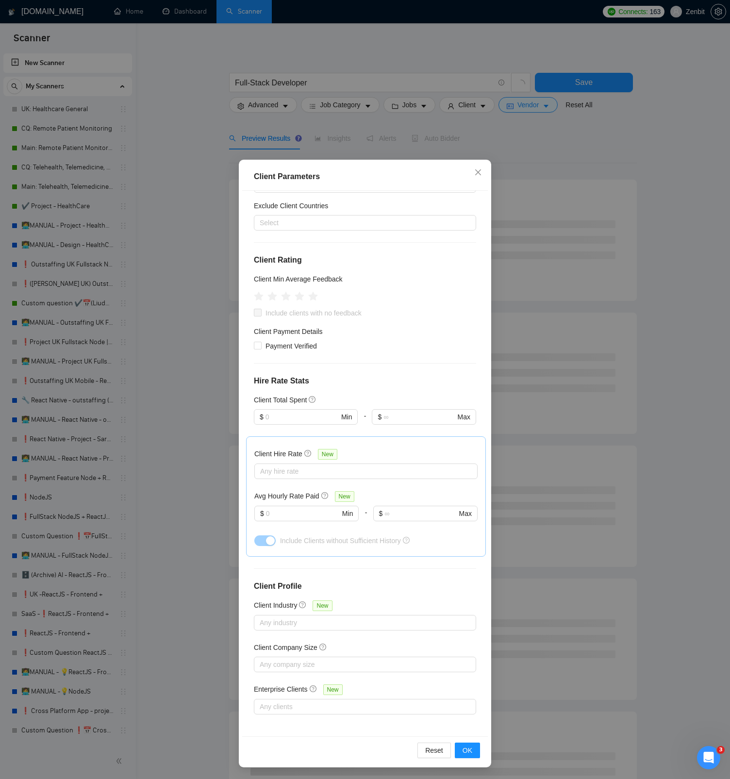
scroll to position [0, 0]
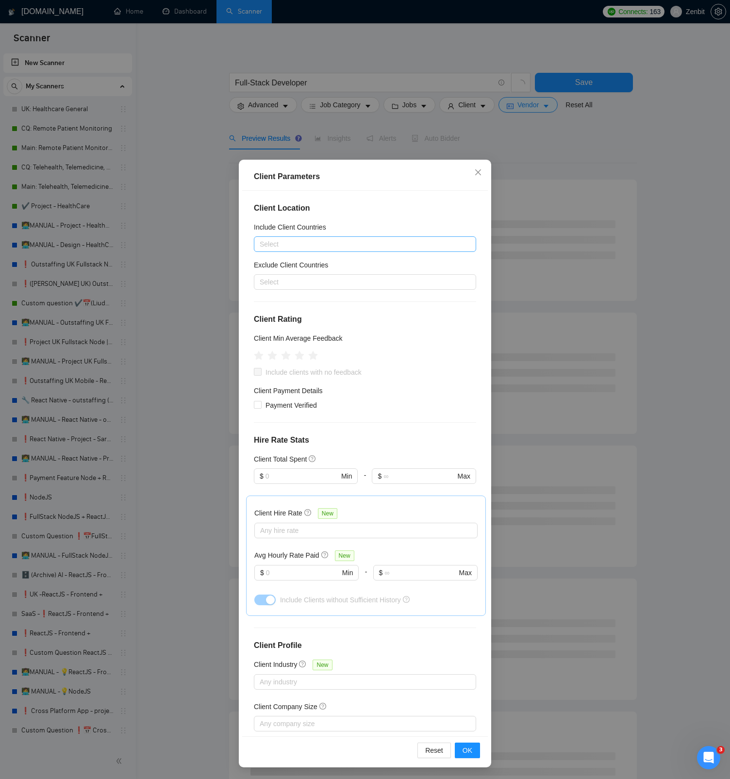
click at [295, 246] on div at bounding box center [360, 244] width 208 height 12
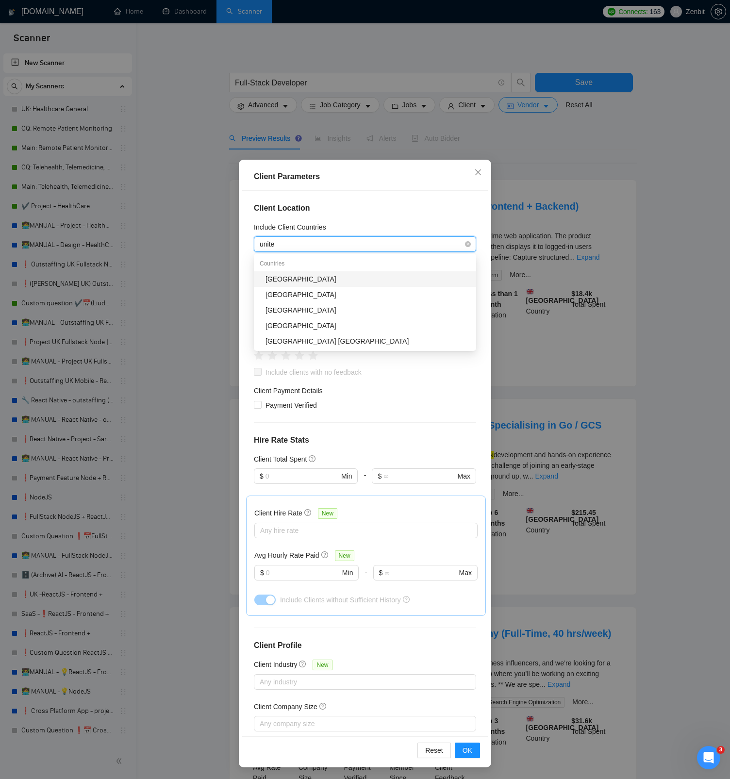
type input "united"
click at [301, 292] on div "[GEOGRAPHIC_DATA]" at bounding box center [367, 294] width 205 height 11
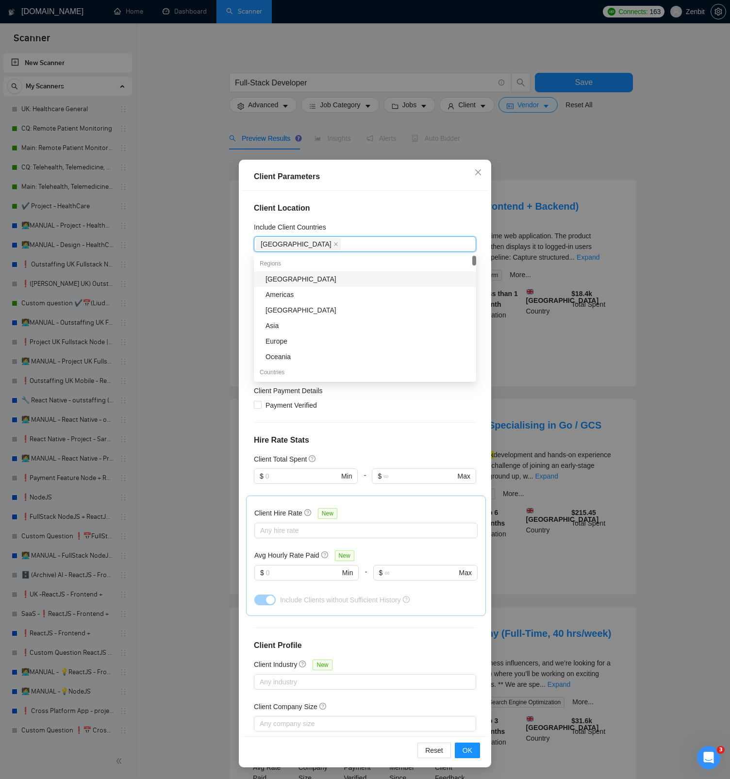
click at [364, 212] on h4 "Client Location" at bounding box center [365, 208] width 222 height 12
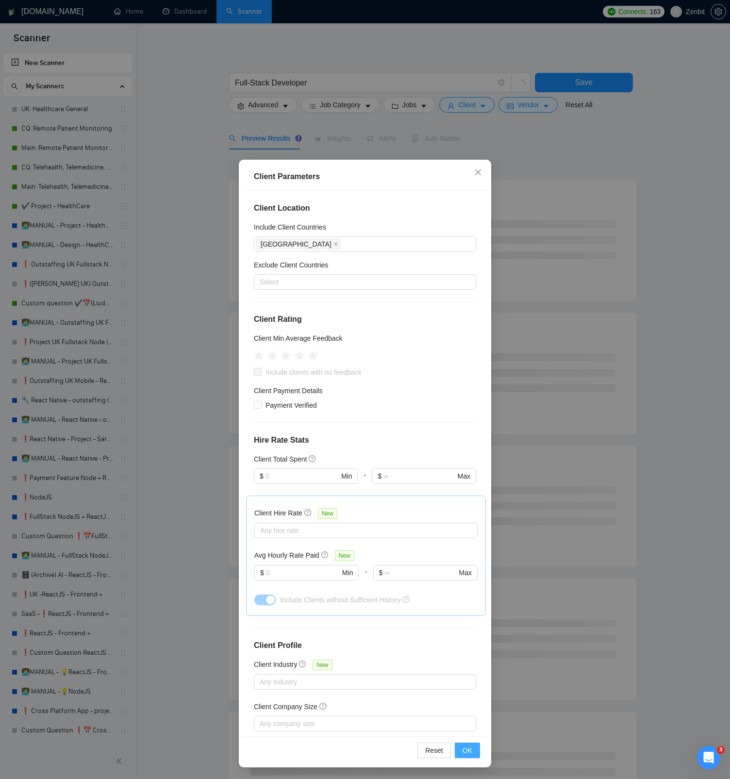
click at [470, 752] on span "OK" at bounding box center [467, 750] width 10 height 11
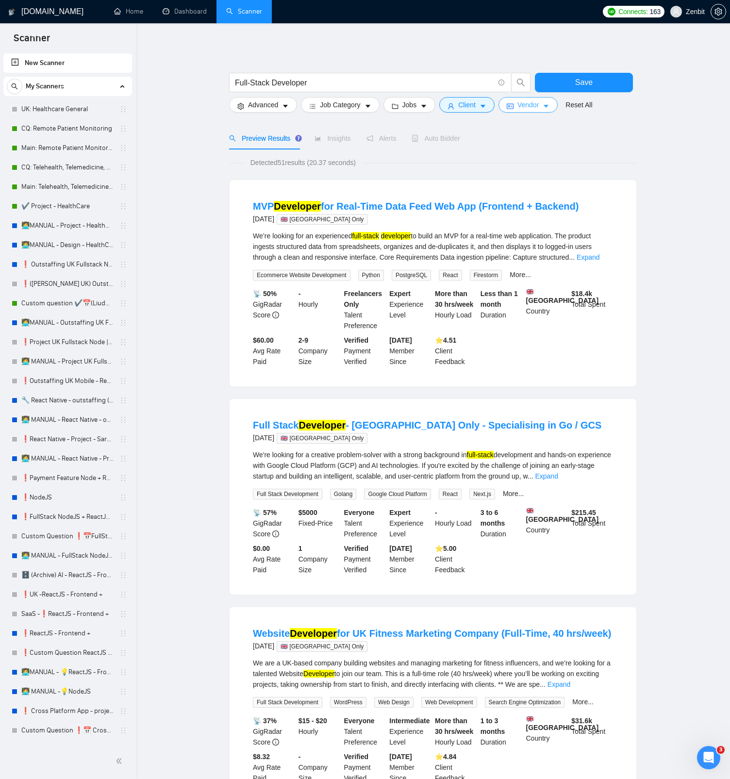
click at [537, 108] on span "Vendor" at bounding box center [527, 104] width 21 height 11
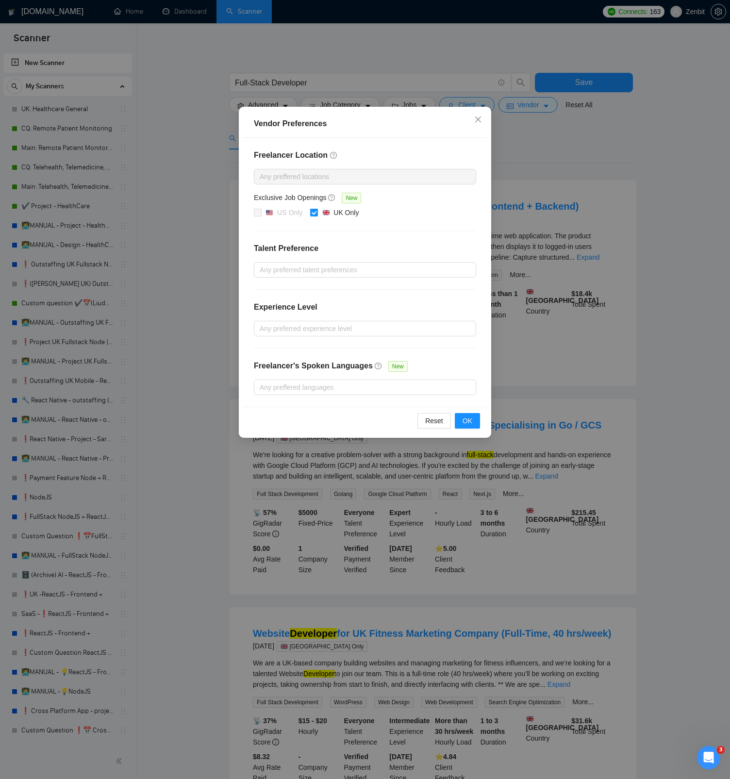
click at [312, 213] on input "UK Only" at bounding box center [313, 212] width 7 height 7
checkbox input "false"
click at [462, 416] on span "OK" at bounding box center [467, 420] width 10 height 11
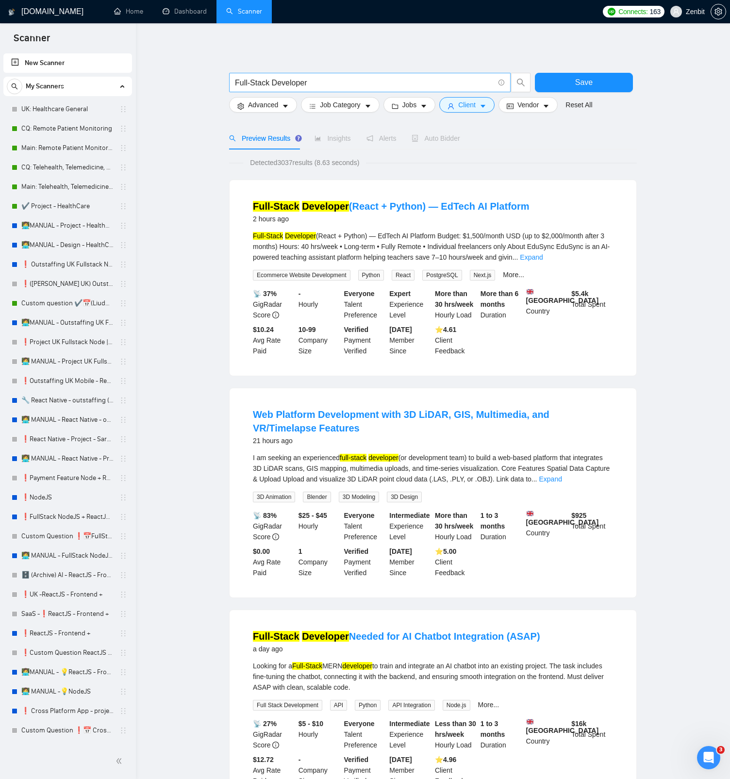
click at [437, 88] on input "Full-Stack Developer" at bounding box center [364, 83] width 259 height 12
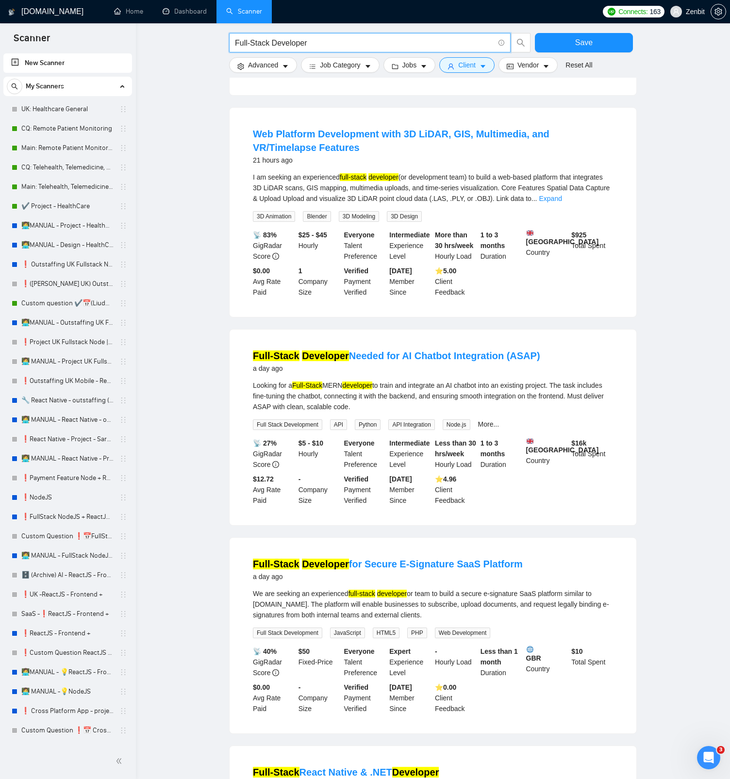
scroll to position [582, 0]
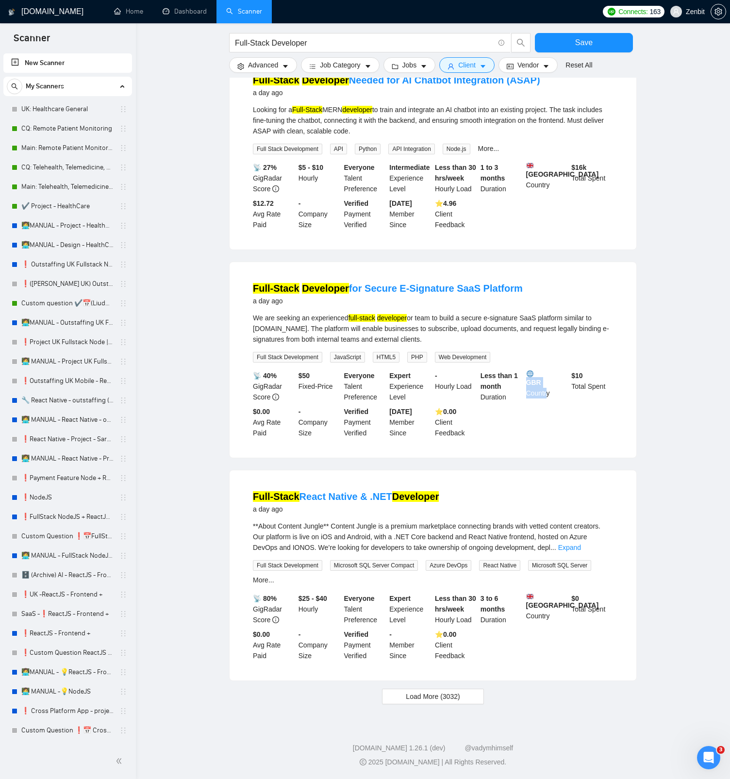
drag, startPoint x: 526, startPoint y: 378, endPoint x: 547, endPoint y: 385, distance: 22.4
click at [547, 385] on div "GBR Country" at bounding box center [547, 386] width 46 height 32
click at [528, 383] on div "GBR Country" at bounding box center [547, 386] width 46 height 32
click at [419, 696] on span "Load More (3032)" at bounding box center [433, 696] width 54 height 11
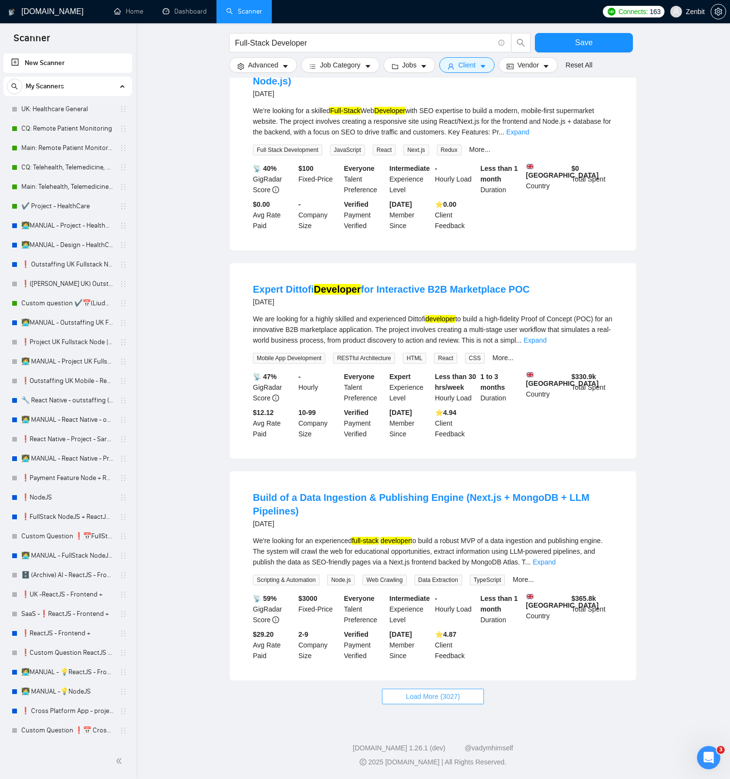
scroll to position [1683, 0]
click at [426, 696] on span "Load More (3027)" at bounding box center [433, 696] width 54 height 11
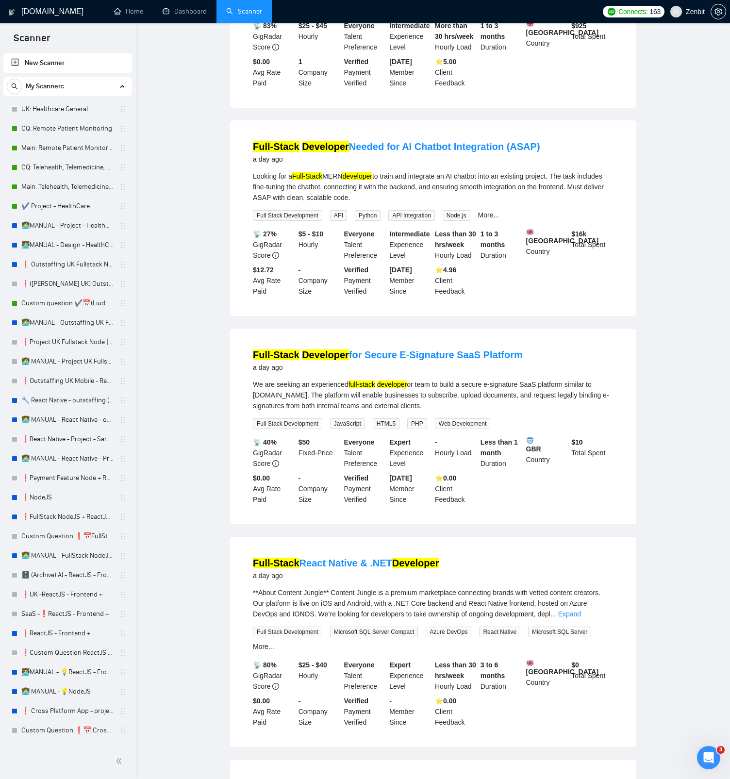
scroll to position [0, 0]
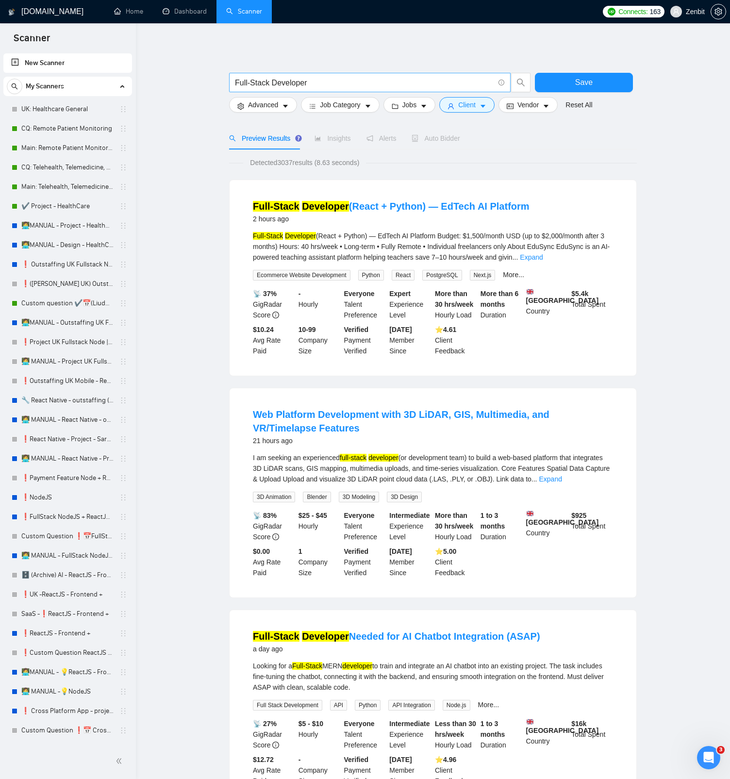
click at [329, 85] on input "Full-Stack Developer" at bounding box center [364, 83] width 259 height 12
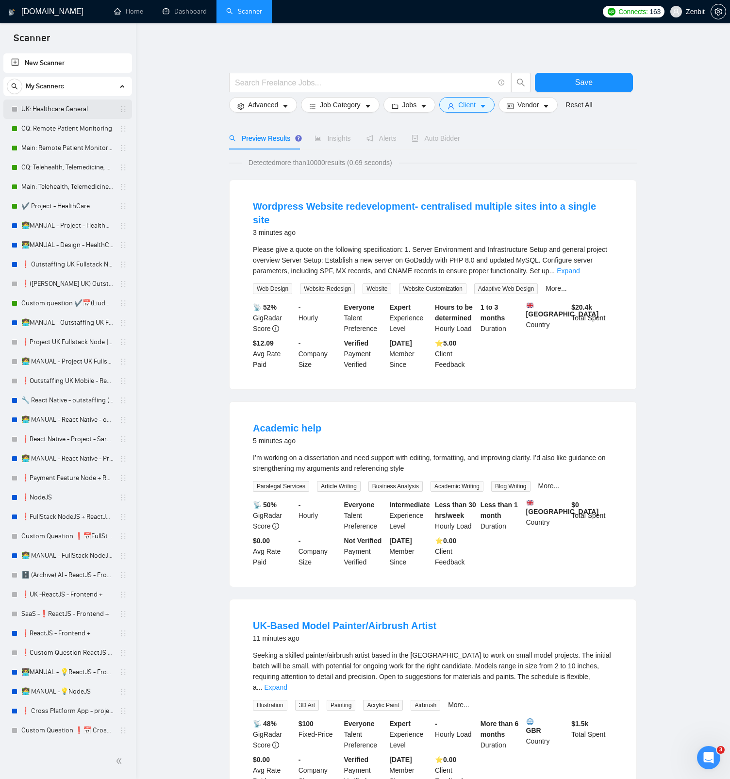
click at [77, 108] on link "UK: Healthcare General" at bounding box center [67, 108] width 92 height 19
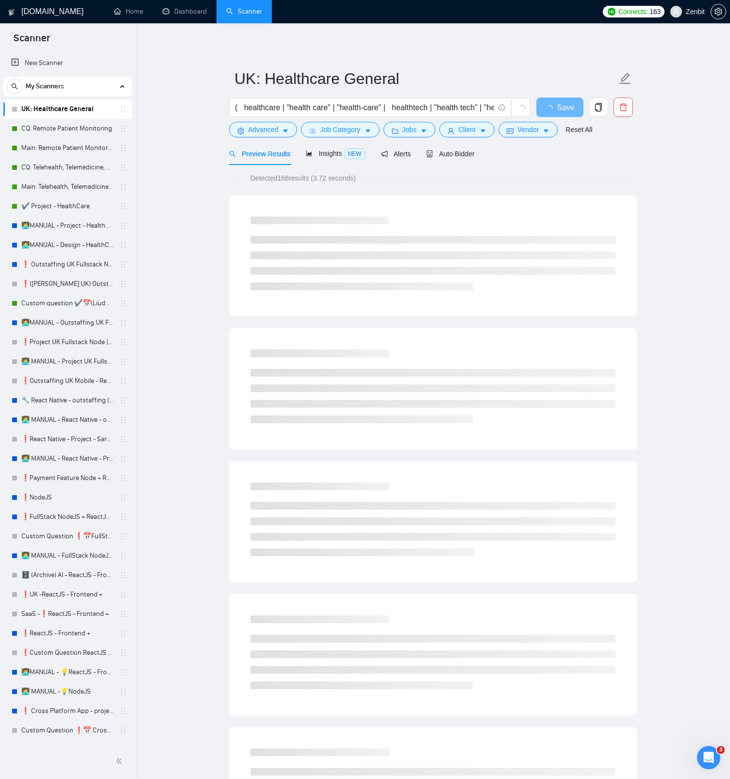
click at [192, 172] on main "UK: Healthcare General ( healthcare | "health care" | "health-care" | healthtec…" at bounding box center [432, 787] width 563 height 1497
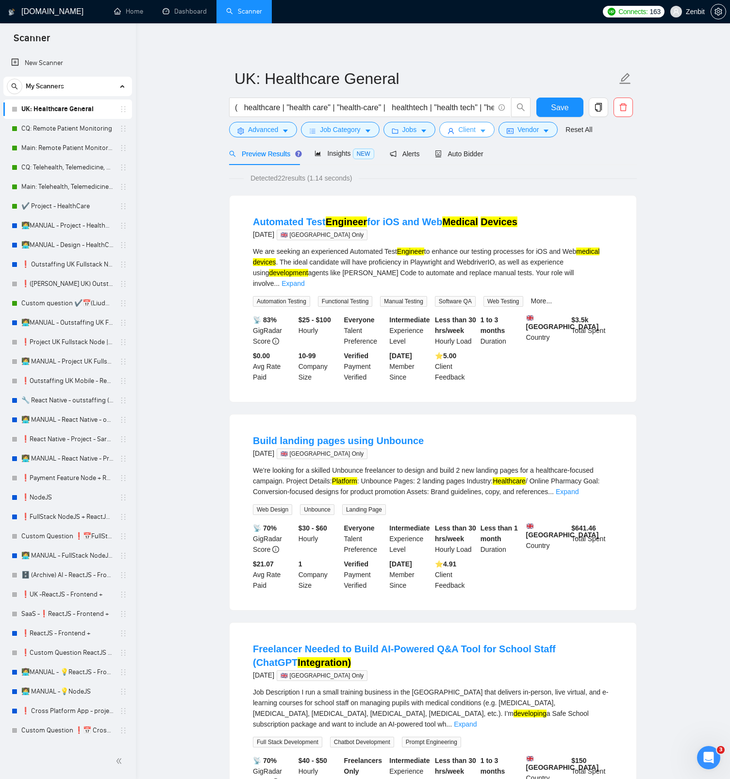
click at [475, 129] on span "Client" at bounding box center [466, 129] width 17 height 11
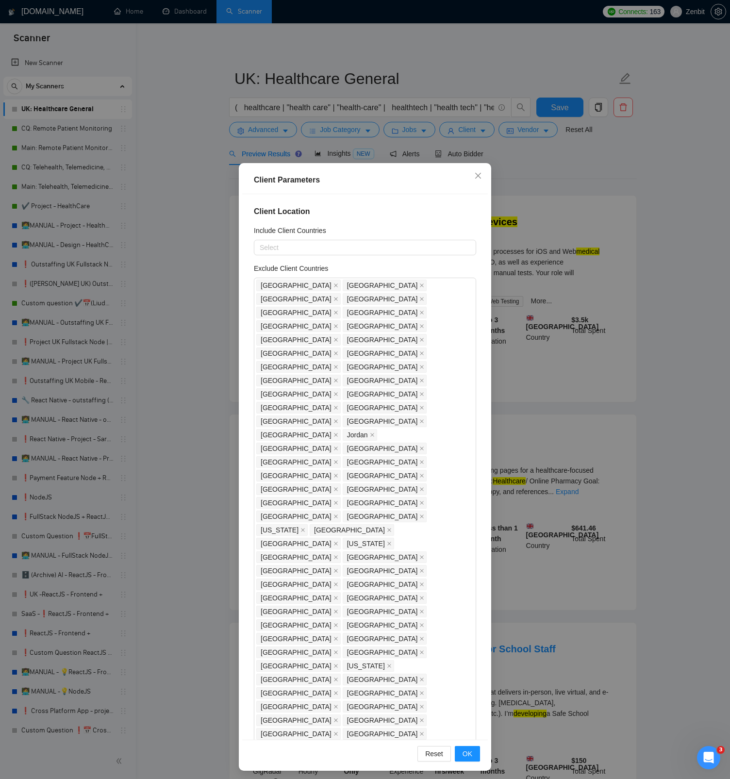
click at [576, 166] on div "Client Parameters Client Location Include Client Countries Select Exclude Clien…" at bounding box center [365, 389] width 730 height 779
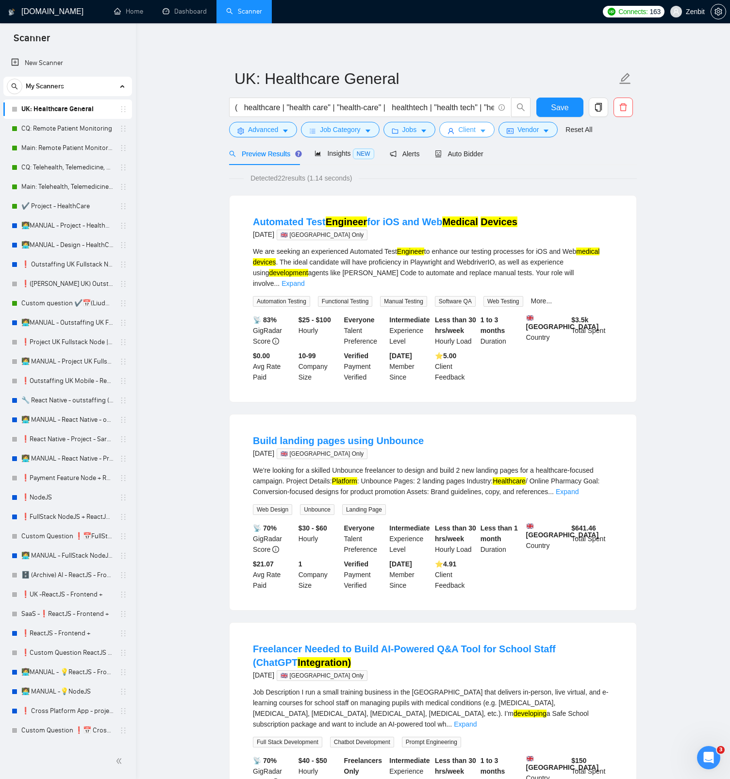
click at [479, 132] on button "Client" at bounding box center [466, 130] width 55 height 16
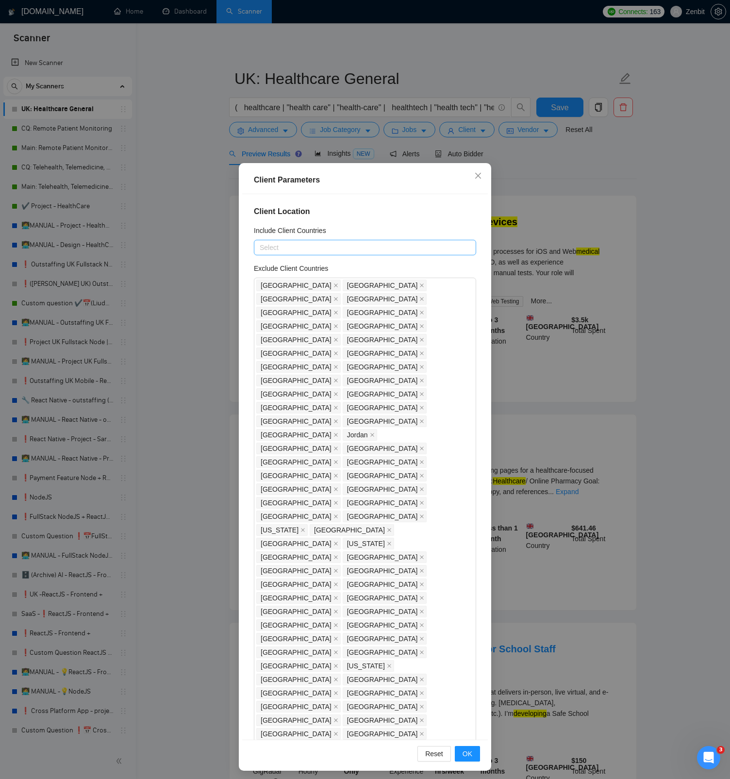
click at [294, 251] on div at bounding box center [360, 248] width 208 height 12
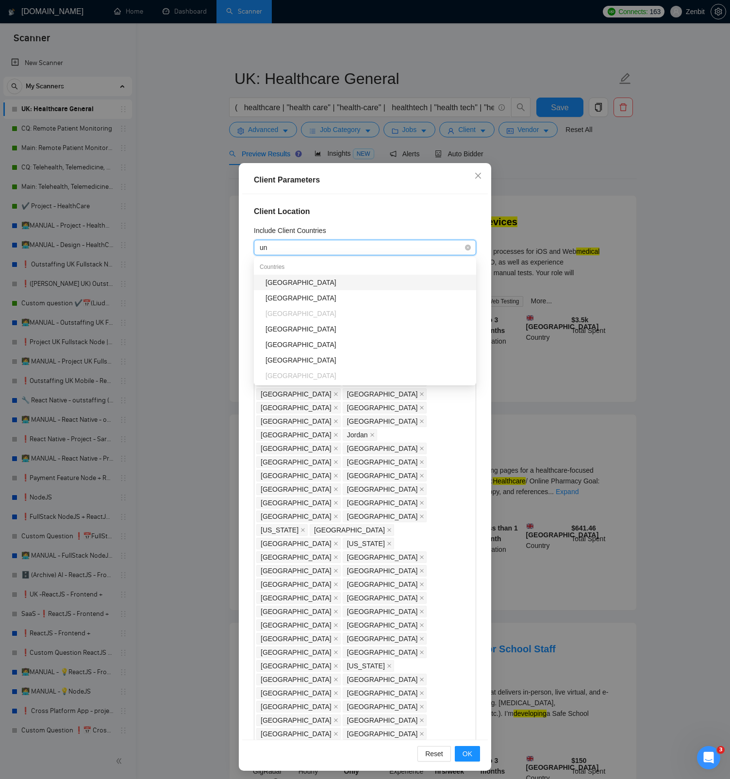
type input "uni"
drag, startPoint x: 311, startPoint y: 297, endPoint x: 374, endPoint y: 218, distance: 100.9
click at [312, 297] on div "[GEOGRAPHIC_DATA]" at bounding box center [367, 298] width 205 height 11
click at [377, 199] on div "Client Location Include Client Countries [GEOGRAPHIC_DATA] Exclude Client Count…" at bounding box center [365, 466] width 246 height 545
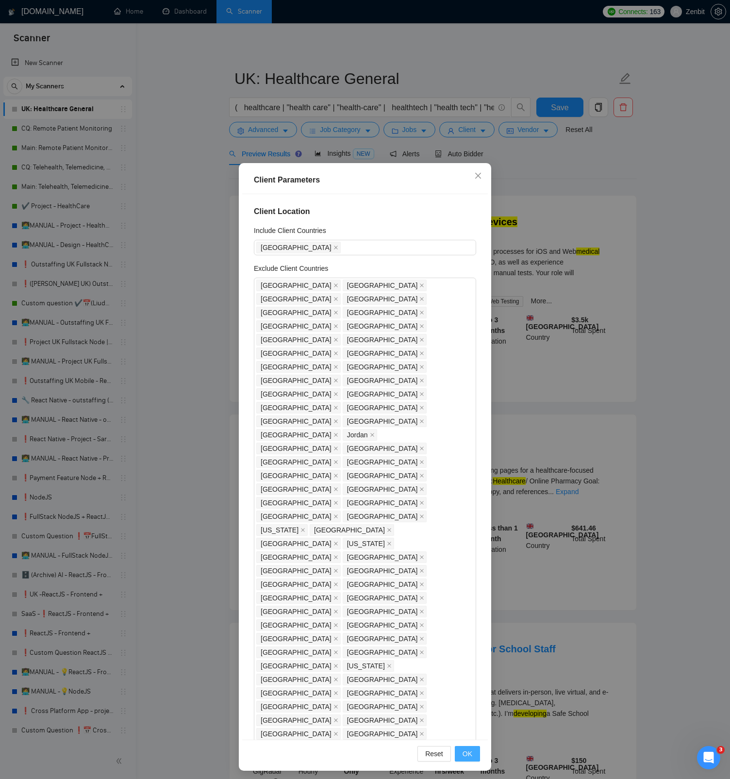
click at [472, 757] on button "OK" at bounding box center [467, 754] width 25 height 16
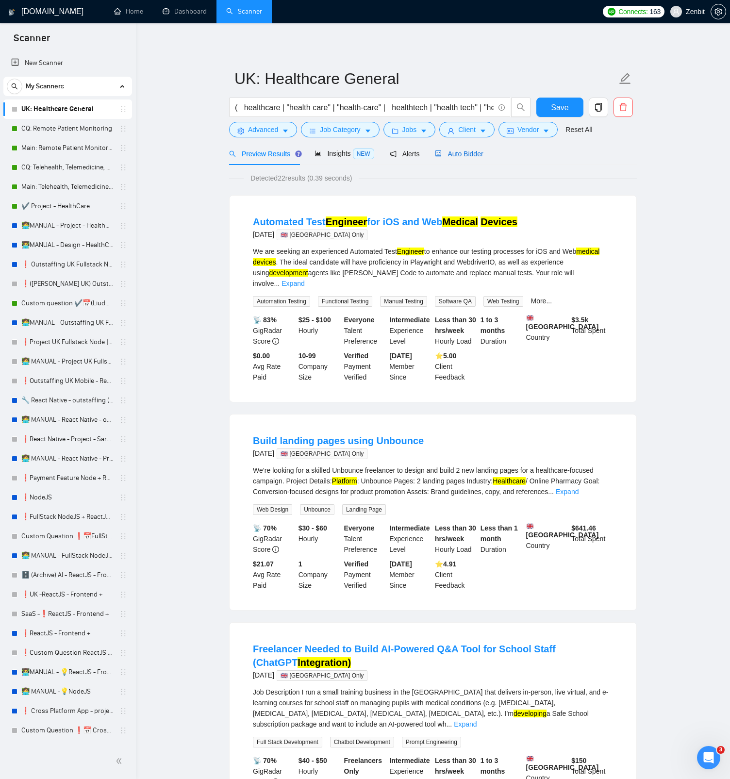
click at [453, 152] on span "Auto Bidder" at bounding box center [459, 154] width 48 height 8
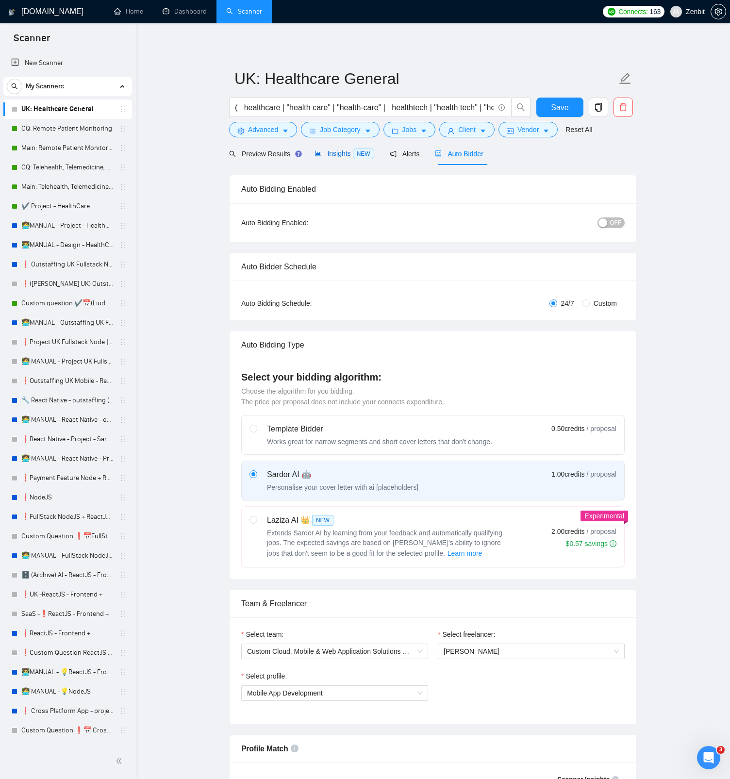
click at [345, 152] on span "Insights NEW" at bounding box center [343, 153] width 59 height 8
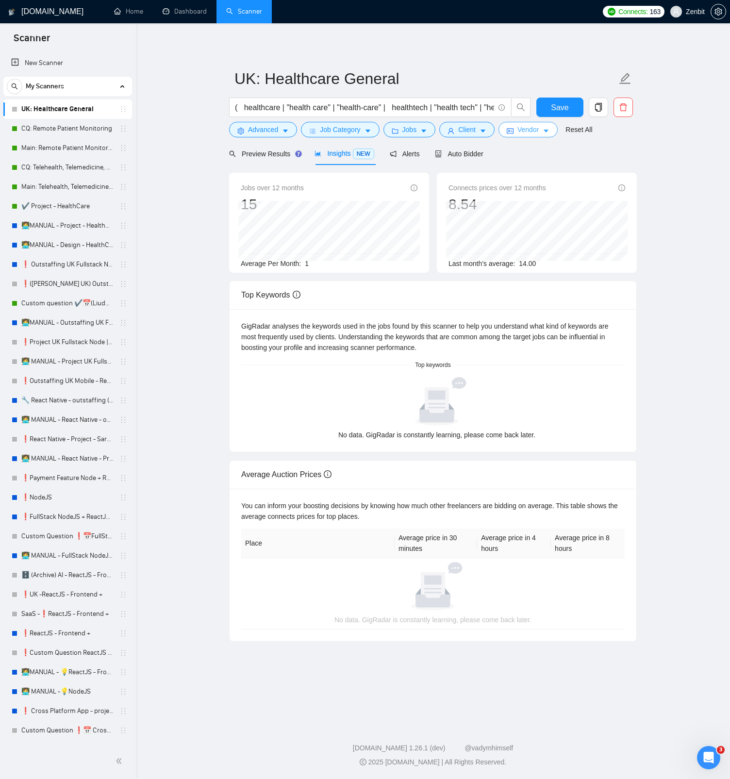
click at [538, 130] on span "Vendor" at bounding box center [527, 129] width 21 height 11
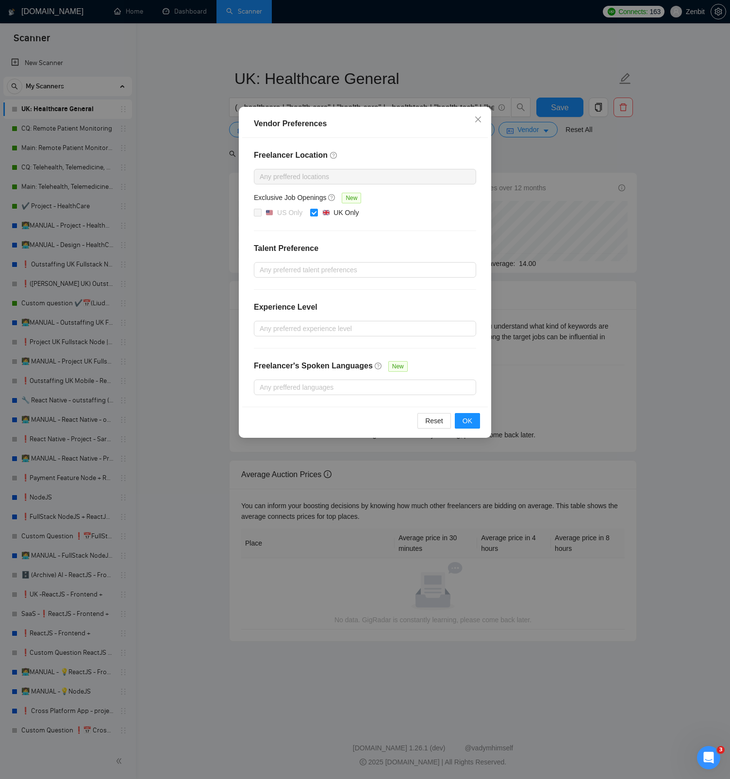
click at [571, 171] on div "Vendor Preferences Freelancer Location Any preffered locations Exclusive Job Op…" at bounding box center [365, 389] width 730 height 779
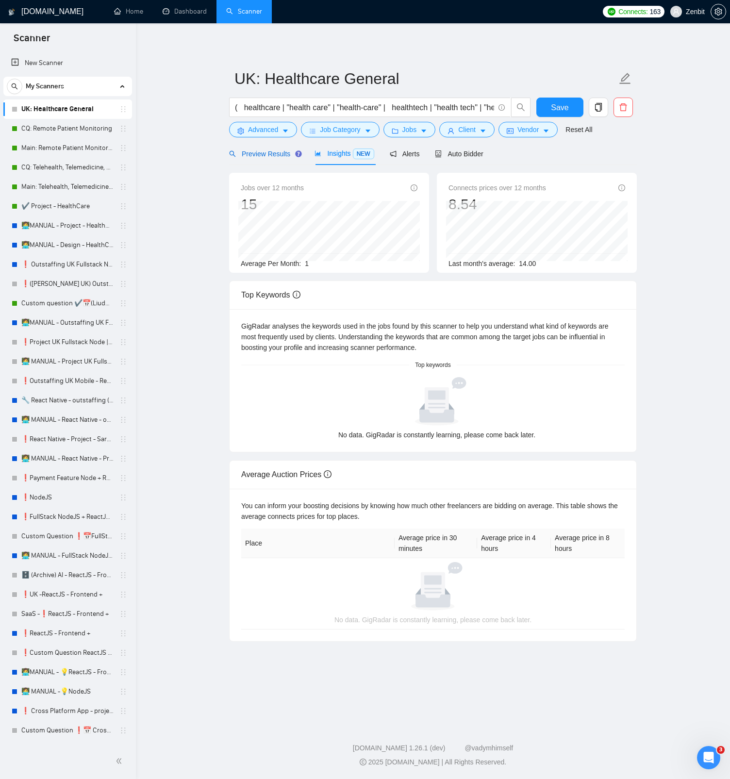
click at [257, 151] on span "Preview Results" at bounding box center [264, 154] width 70 height 8
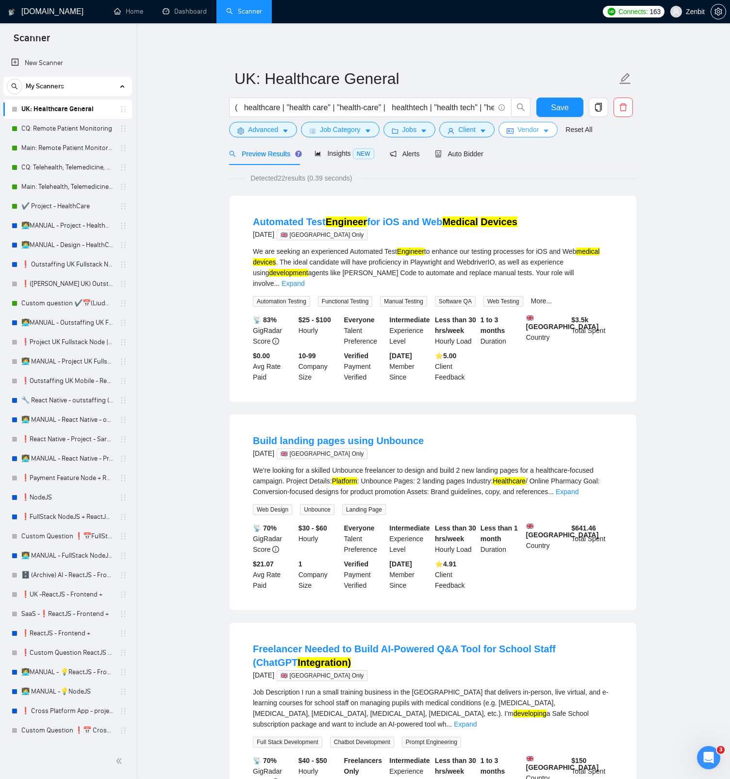
click at [520, 137] on button "Vendor" at bounding box center [527, 130] width 59 height 16
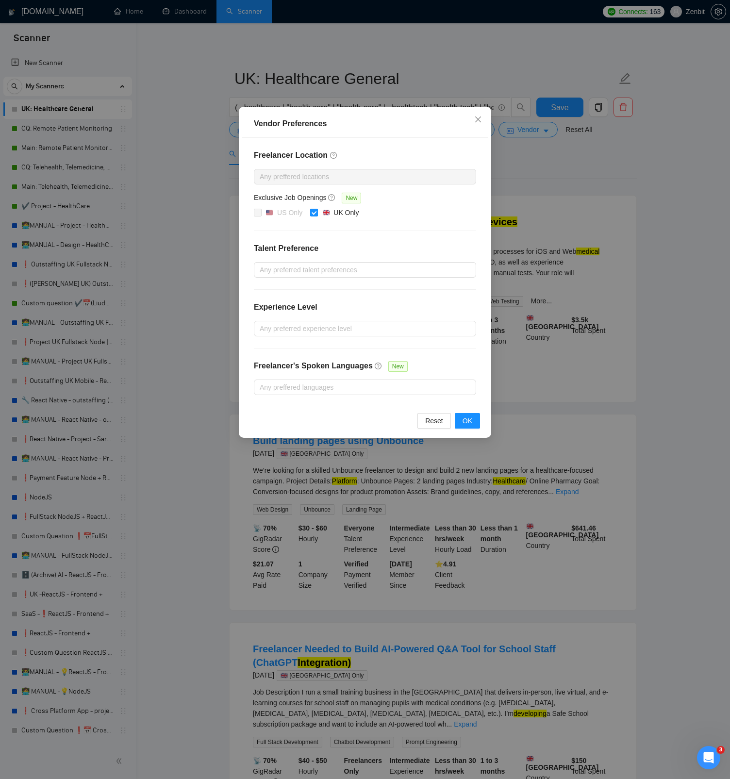
click at [312, 211] on input "UK Only" at bounding box center [313, 212] width 7 height 7
checkbox input "false"
drag, startPoint x: 468, startPoint y: 418, endPoint x: 477, endPoint y: 405, distance: 16.0
click at [468, 418] on span "OK" at bounding box center [467, 420] width 10 height 11
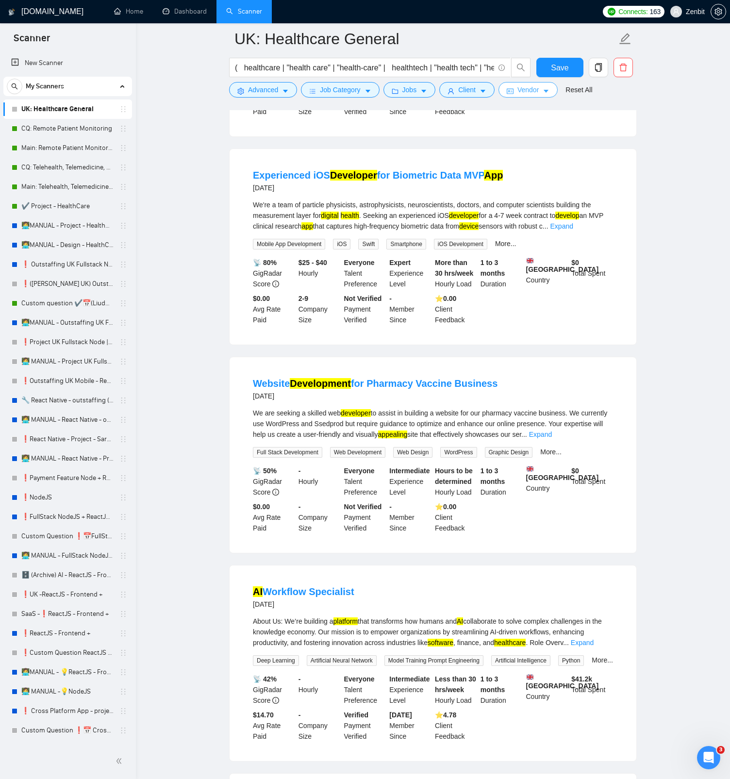
scroll to position [1231, 0]
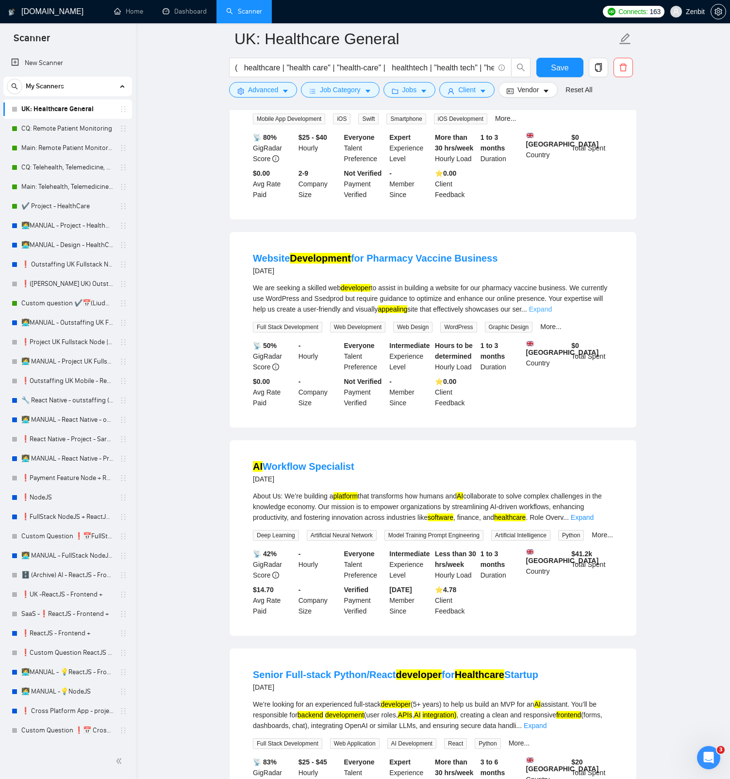
click at [552, 313] on link "Expand" at bounding box center [540, 309] width 23 height 8
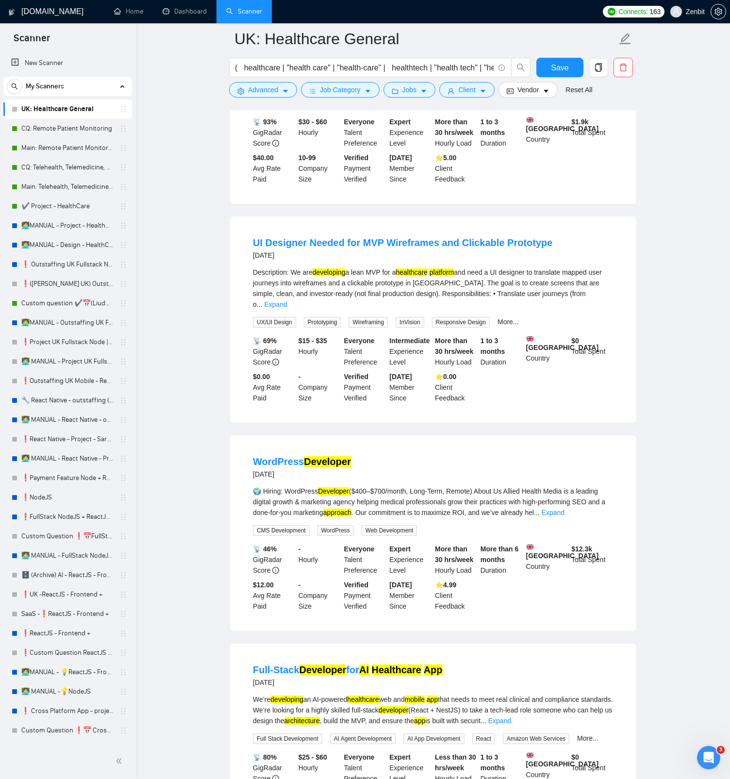
scroll to position [0, 0]
